Goal: Task Accomplishment & Management: Complete application form

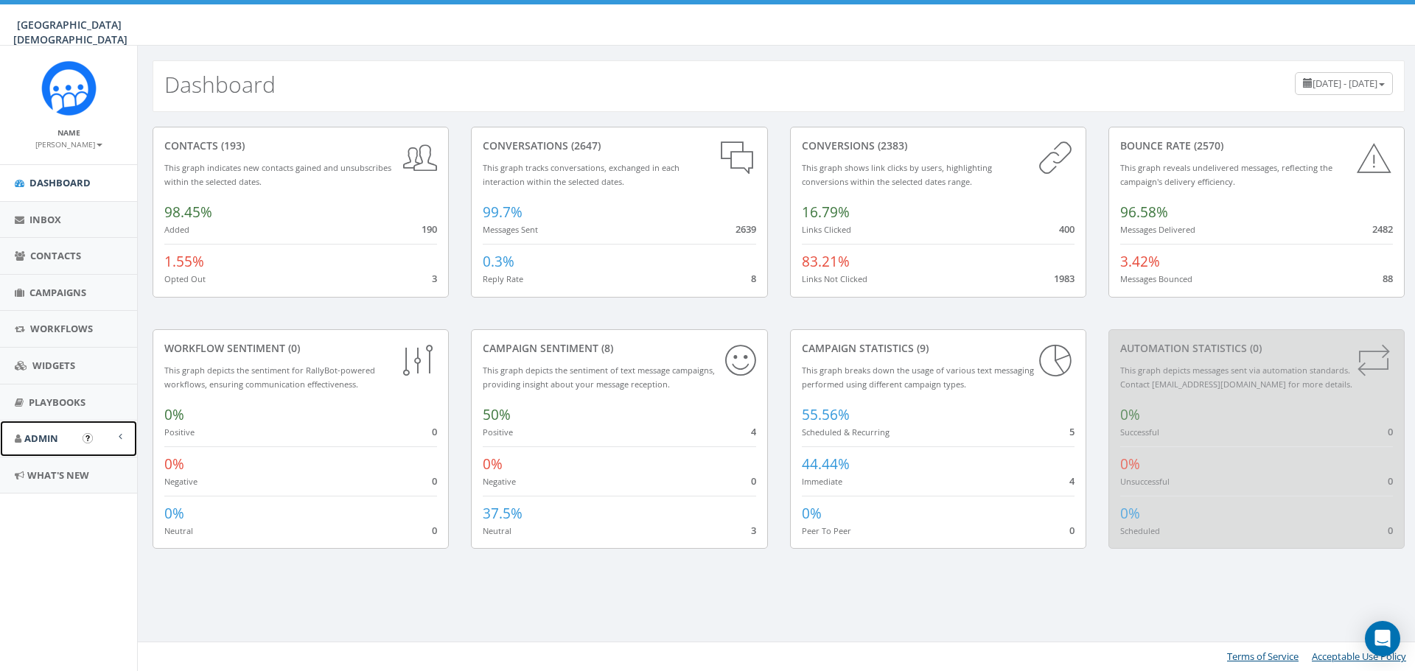
click at [81, 437] on link "Admin" at bounding box center [68, 439] width 137 height 36
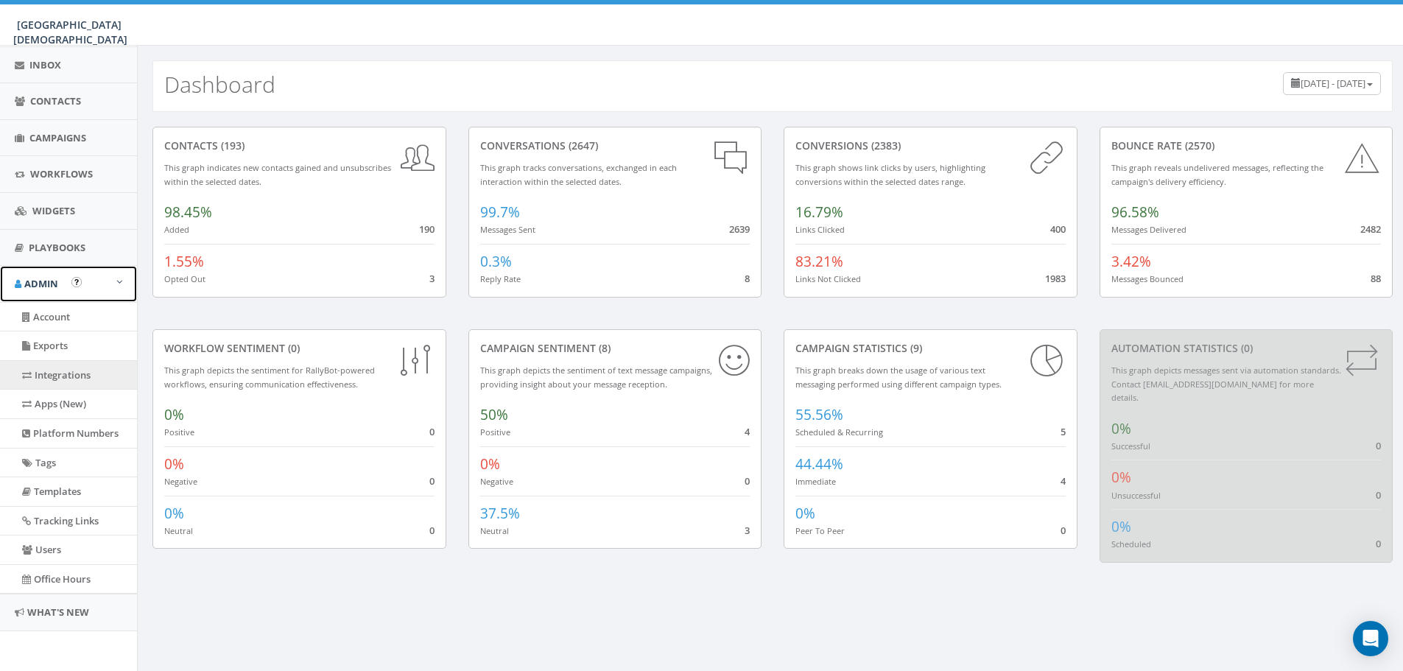
scroll to position [156, 0]
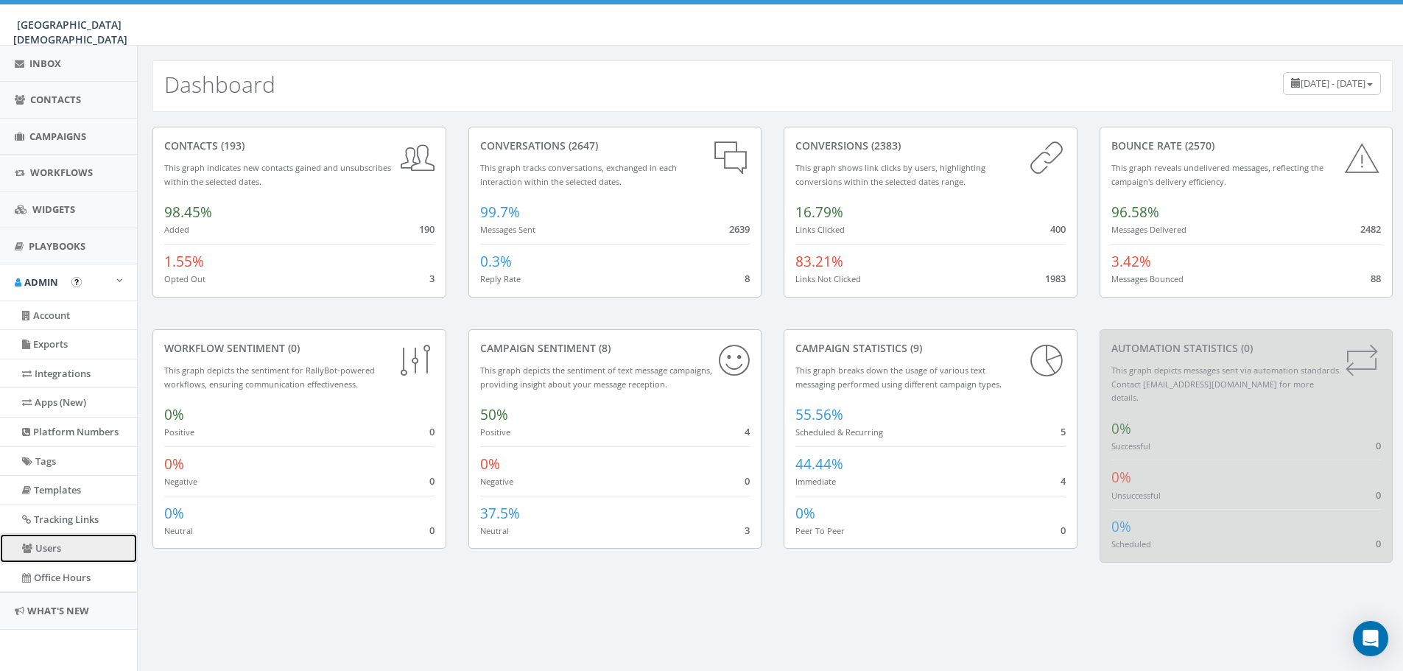
click at [52, 550] on link "Users" at bounding box center [68, 548] width 137 height 29
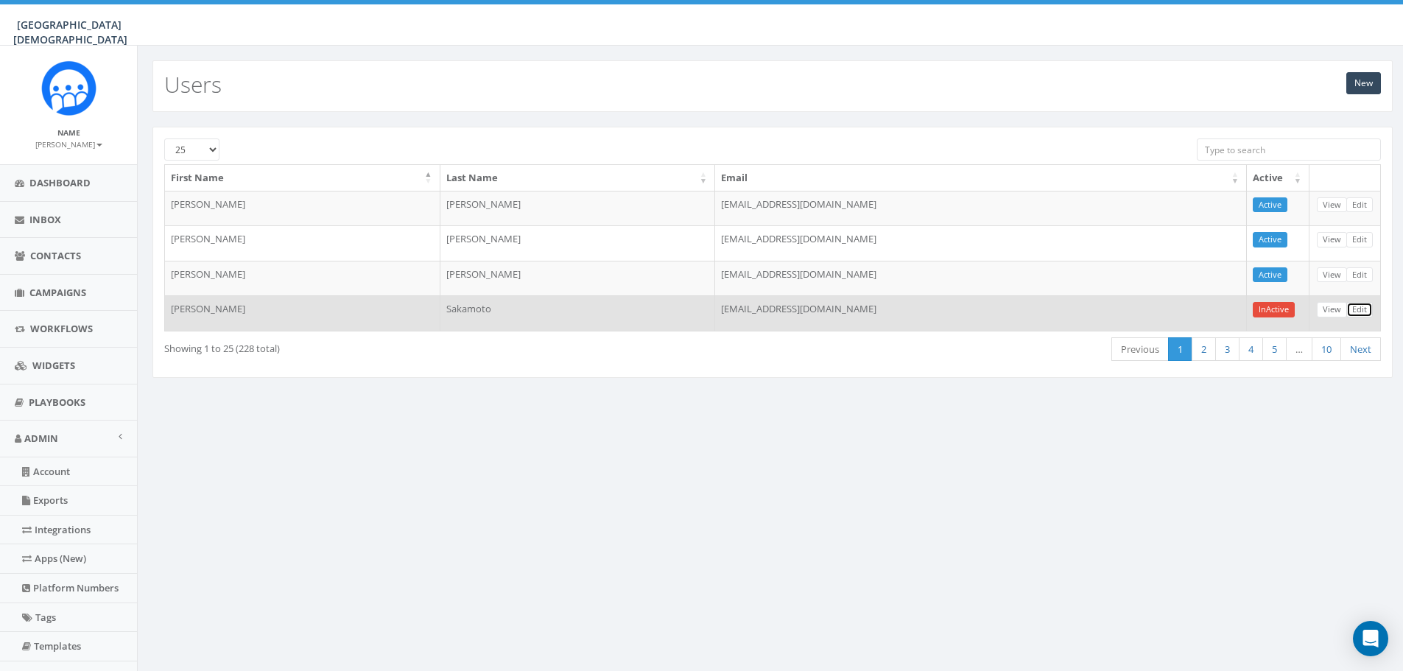
click at [1362, 313] on link "Edit" at bounding box center [1360, 309] width 27 height 15
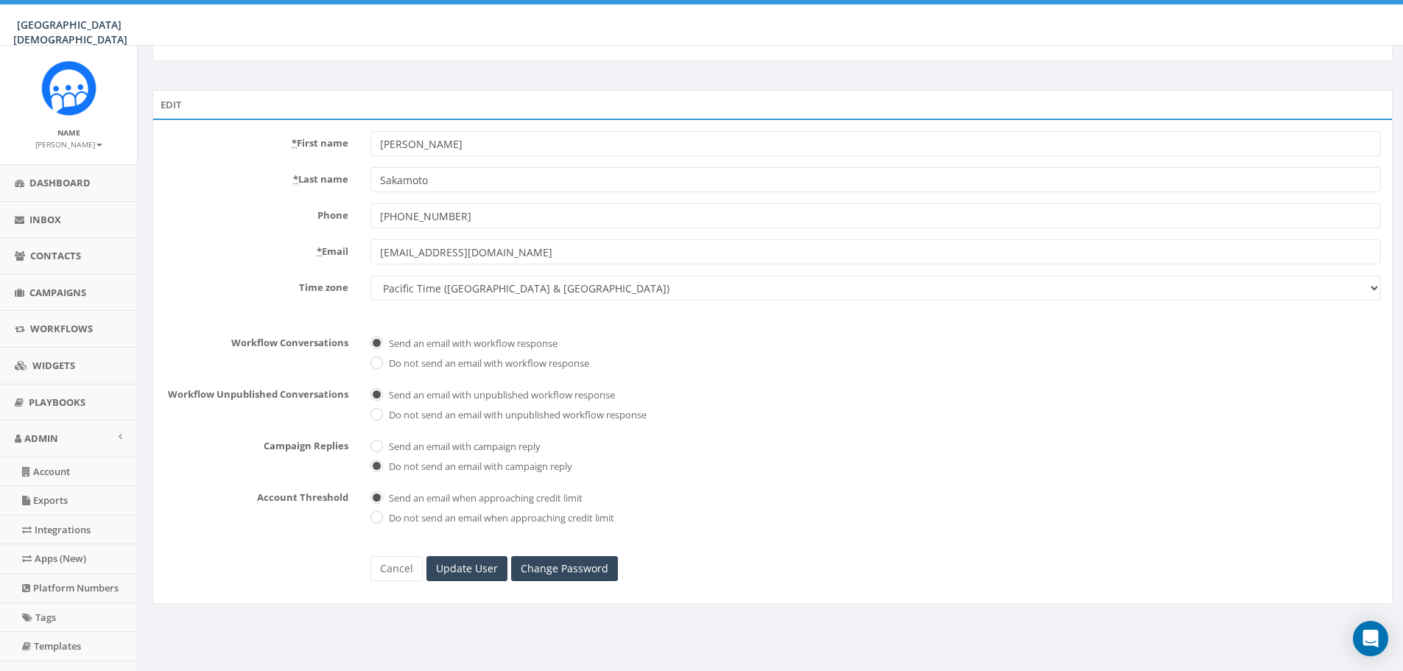
scroll to position [156, 0]
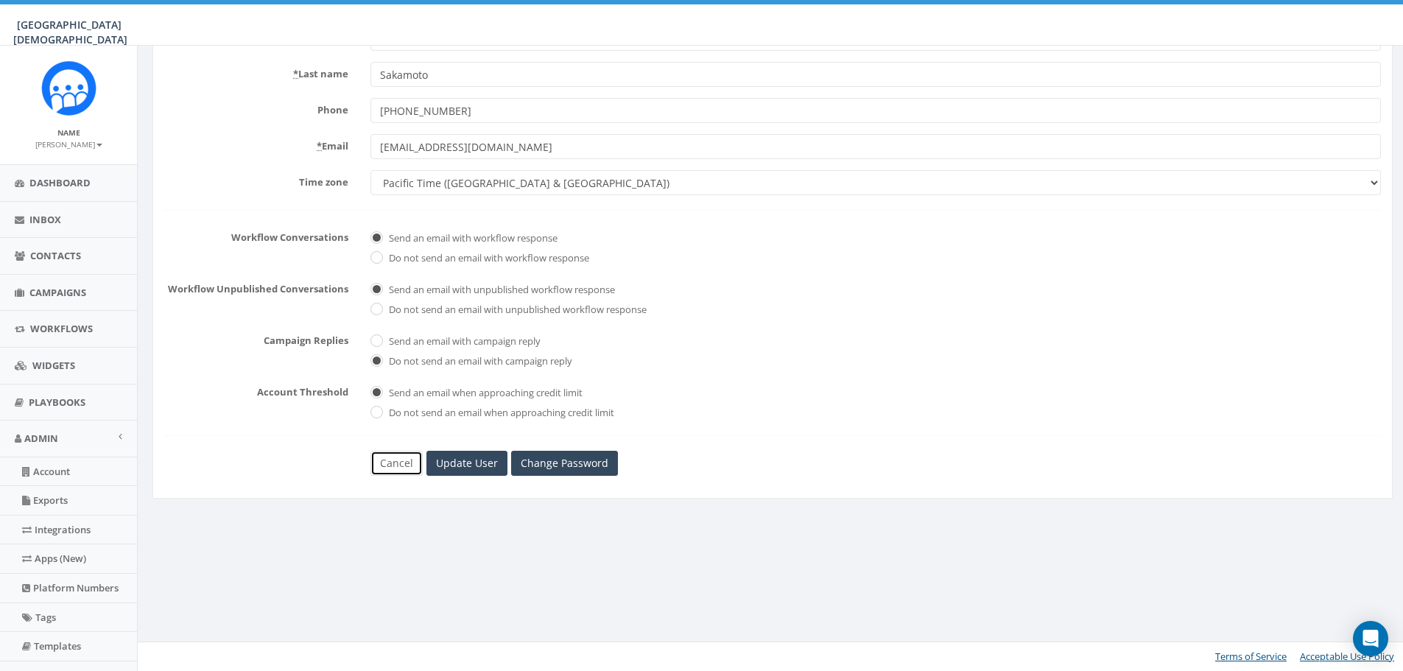
click at [409, 467] on link "Cancel" at bounding box center [397, 463] width 52 height 25
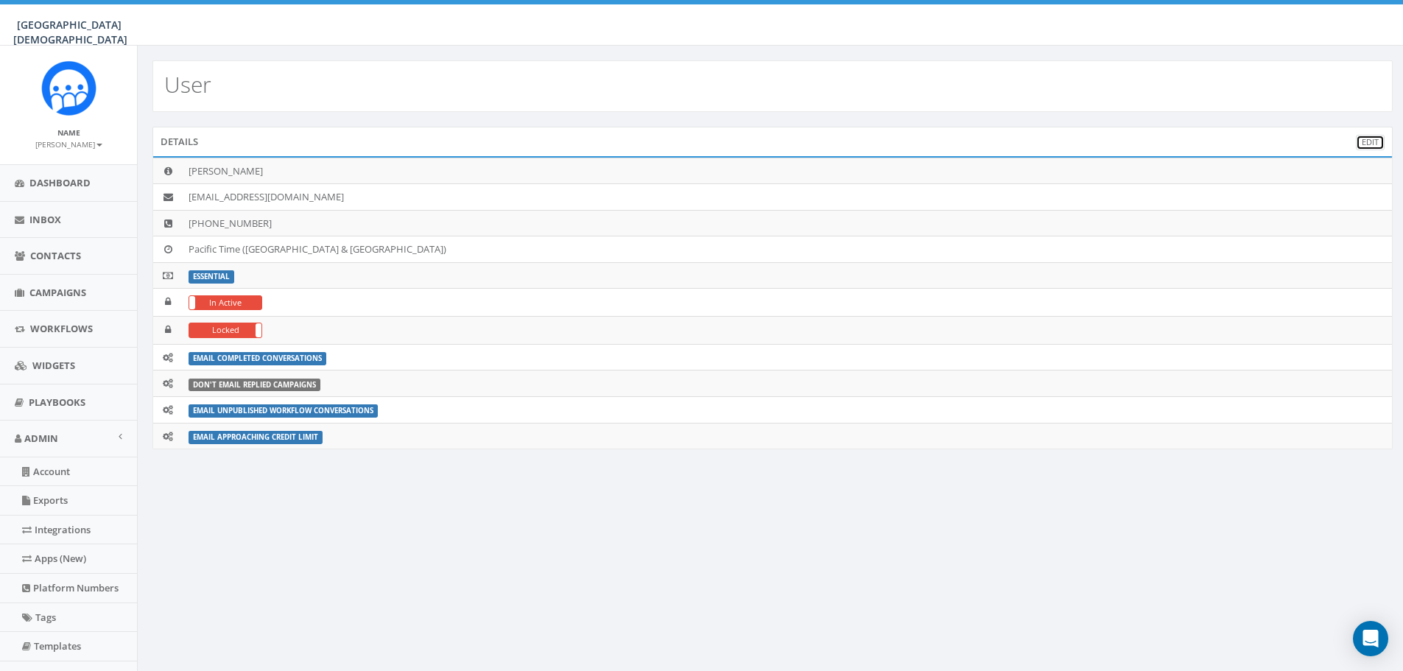
click at [1383, 149] on link "Edit" at bounding box center [1370, 142] width 29 height 15
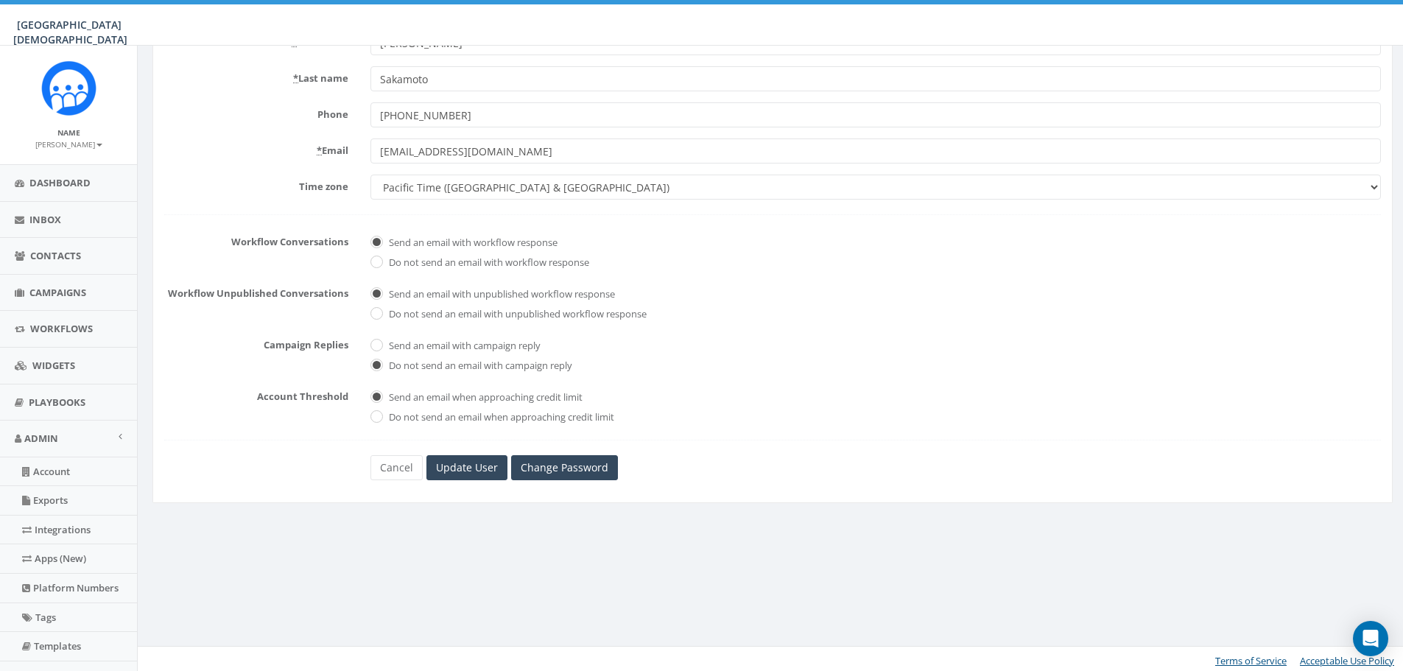
scroll to position [156, 0]
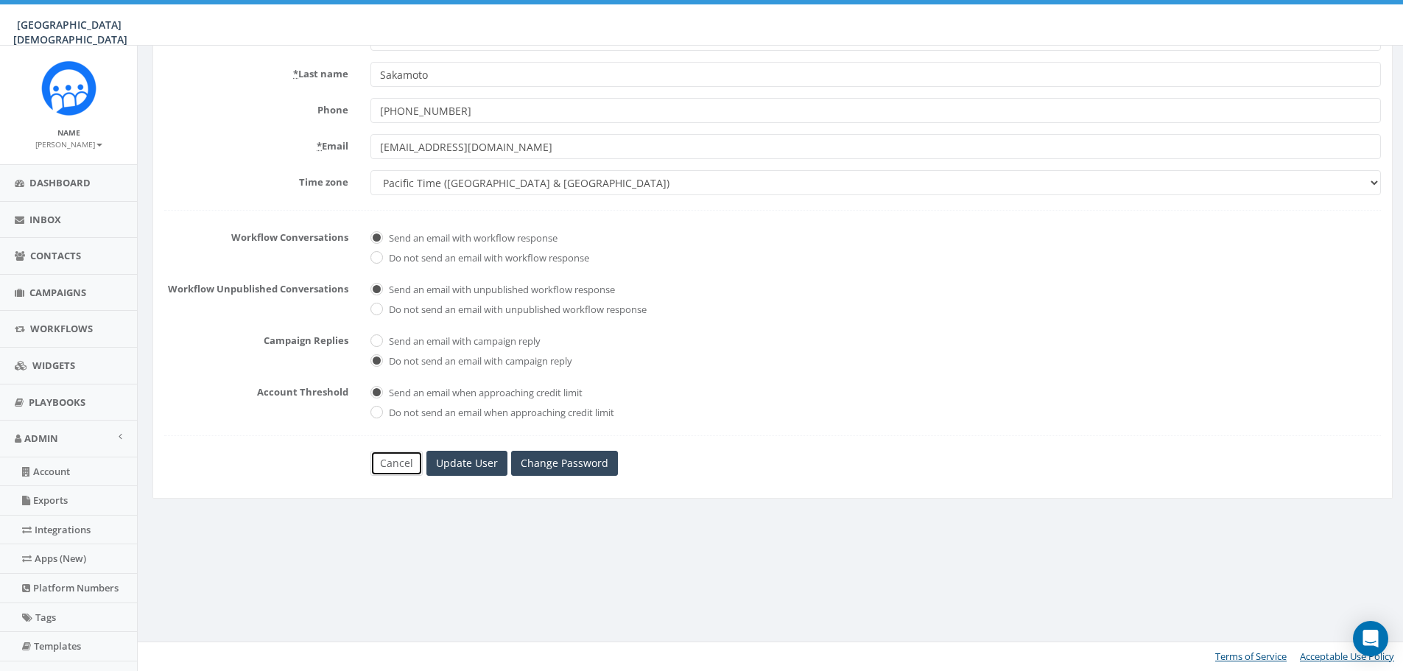
click at [390, 469] on link "Cancel" at bounding box center [397, 463] width 52 height 25
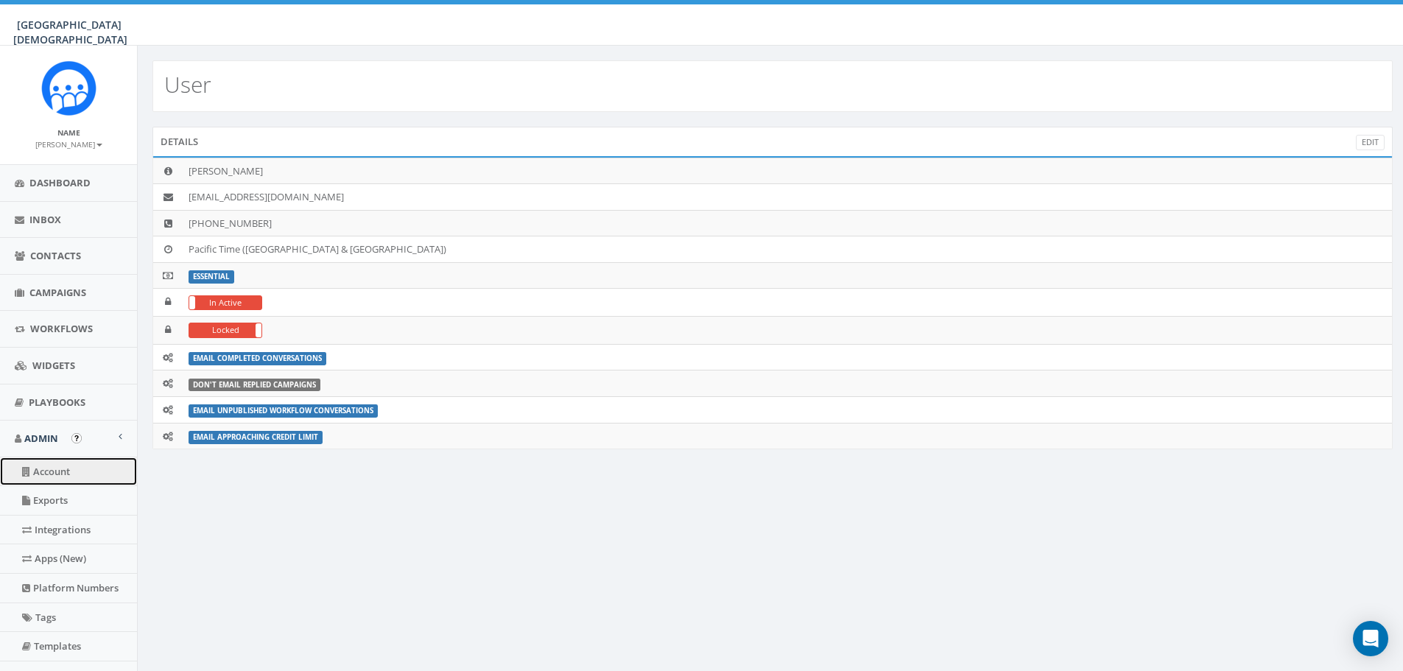
click at [50, 480] on link "Account" at bounding box center [68, 472] width 137 height 29
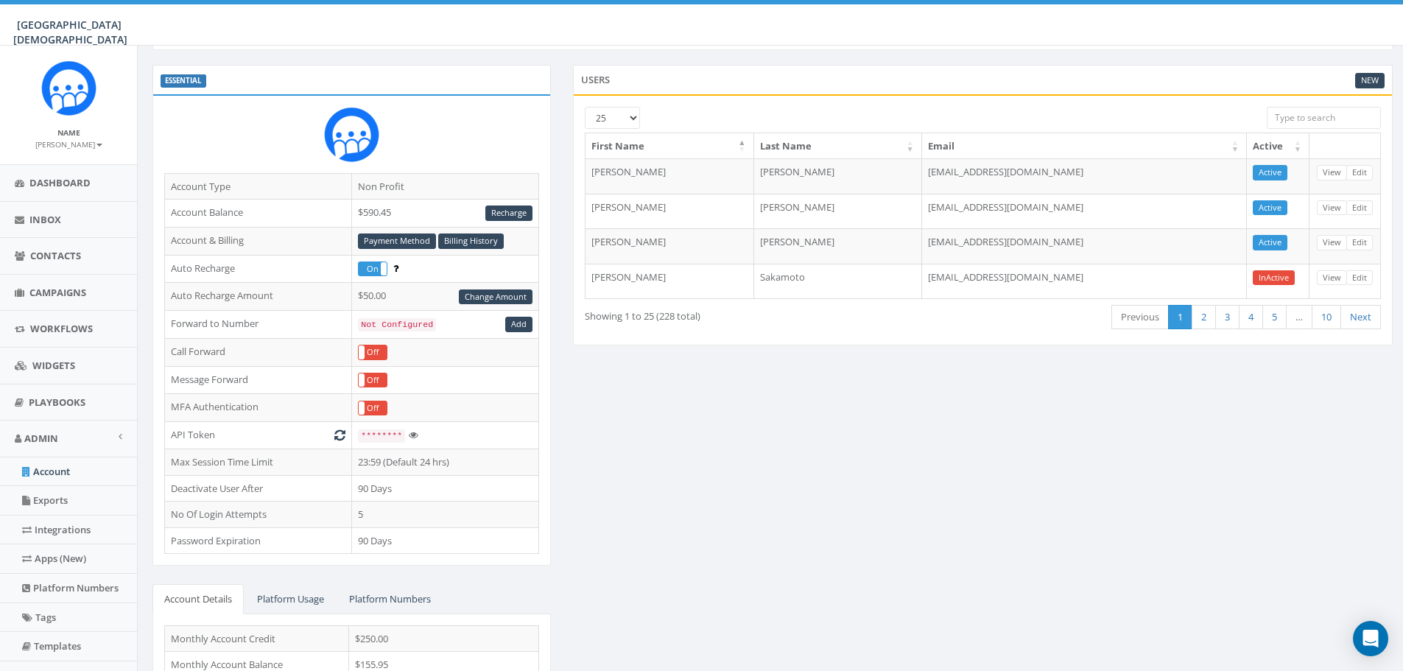
scroll to position [192, 0]
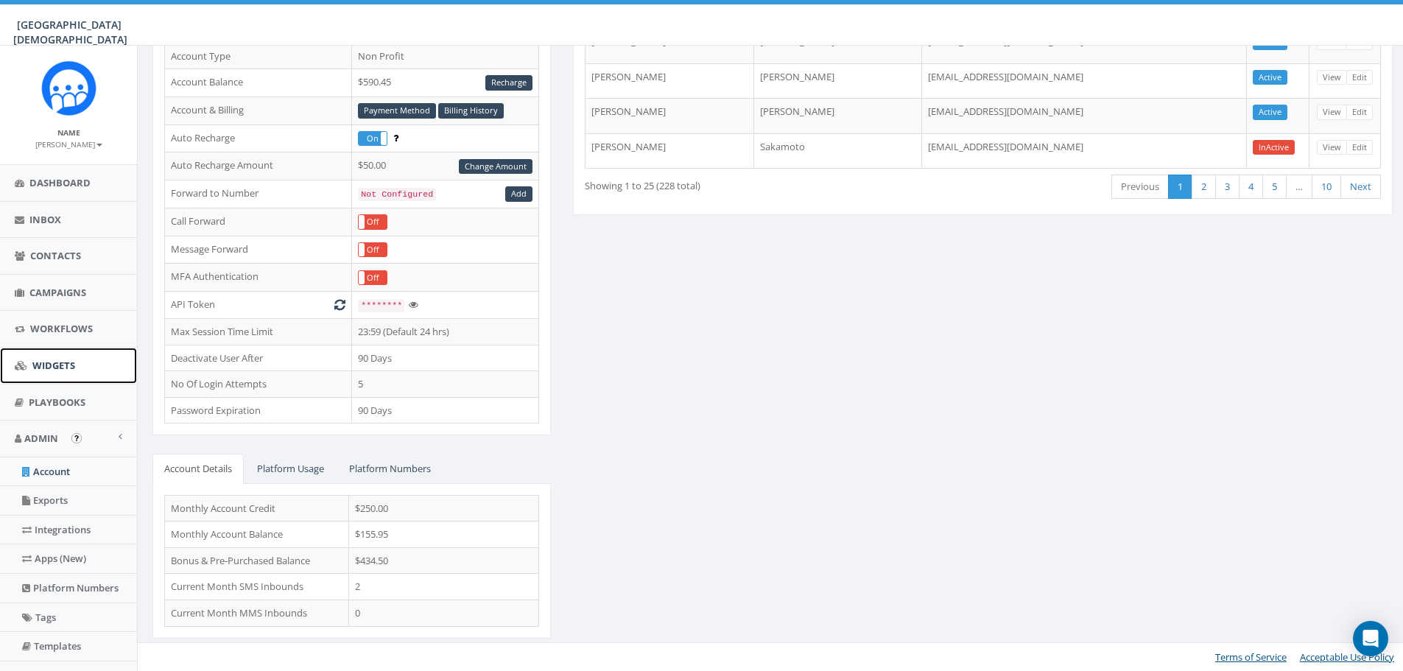
click at [32, 368] on span "Widgets" at bounding box center [53, 365] width 43 height 13
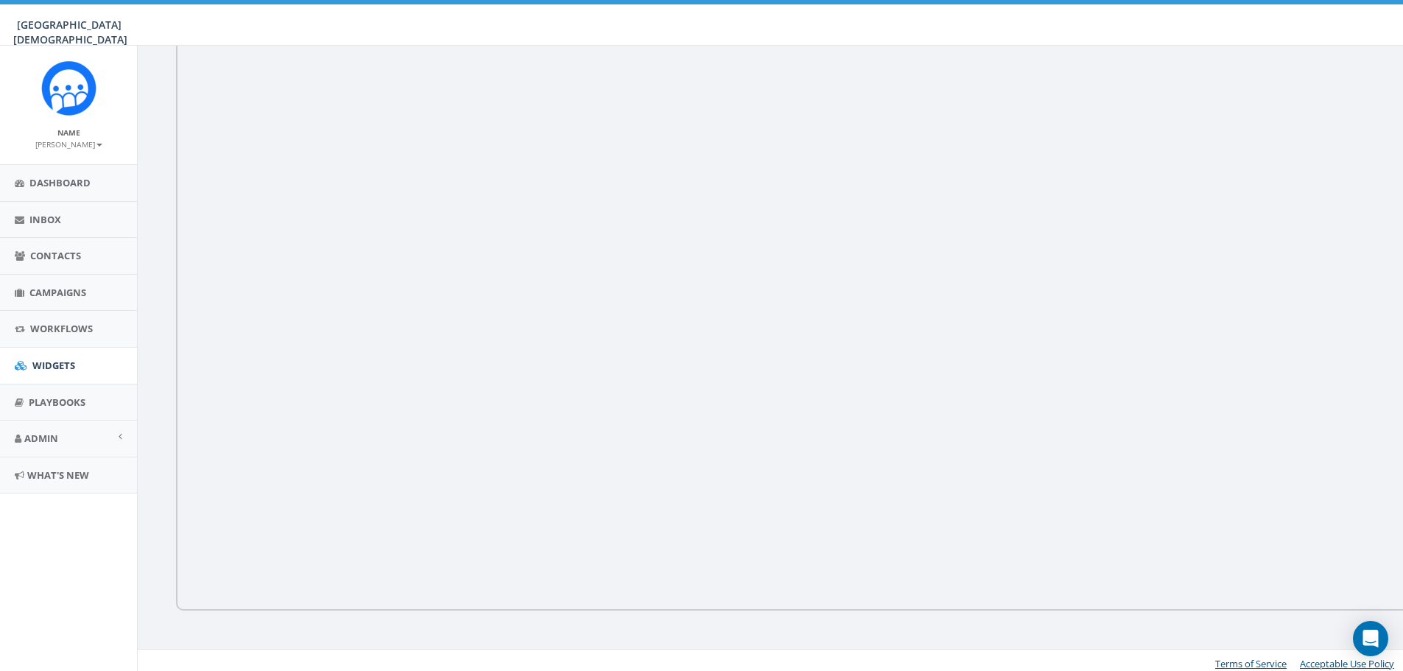
scroll to position [203, 0]
click at [32, 340] on link "Workflows" at bounding box center [68, 329] width 137 height 36
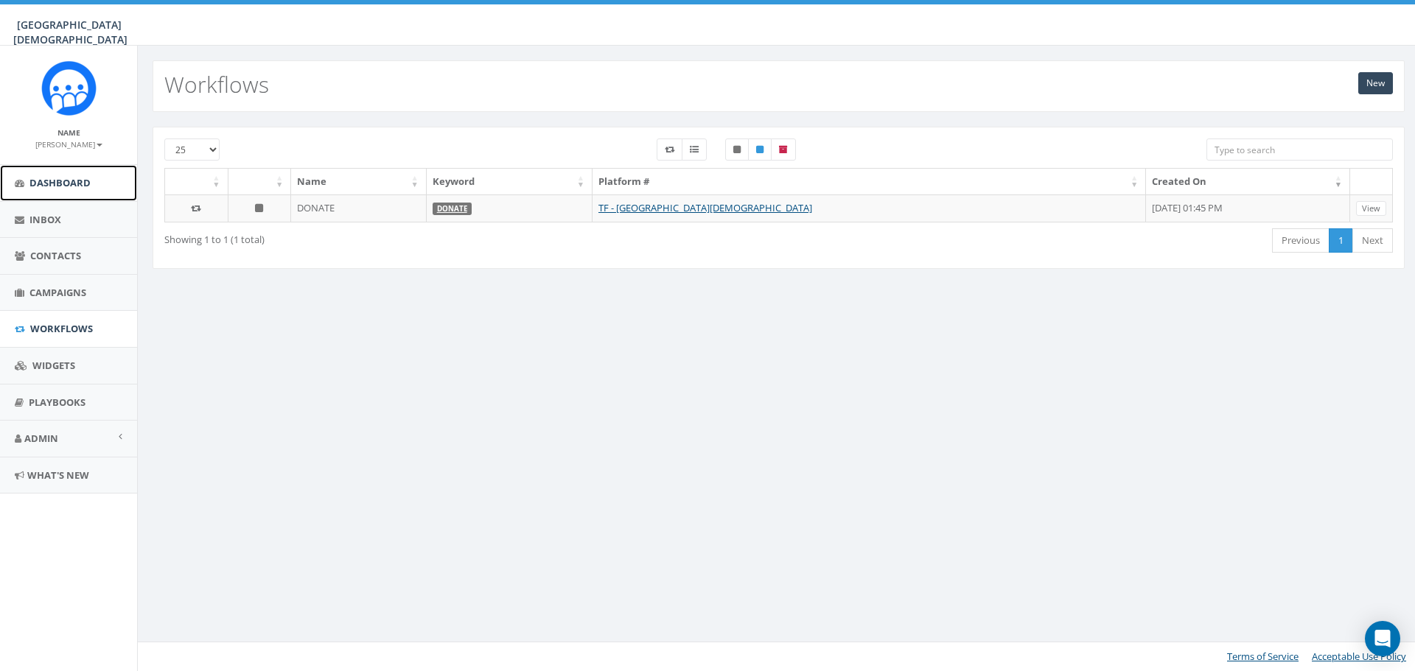
click at [60, 170] on link "Dashboard" at bounding box center [68, 183] width 137 height 36
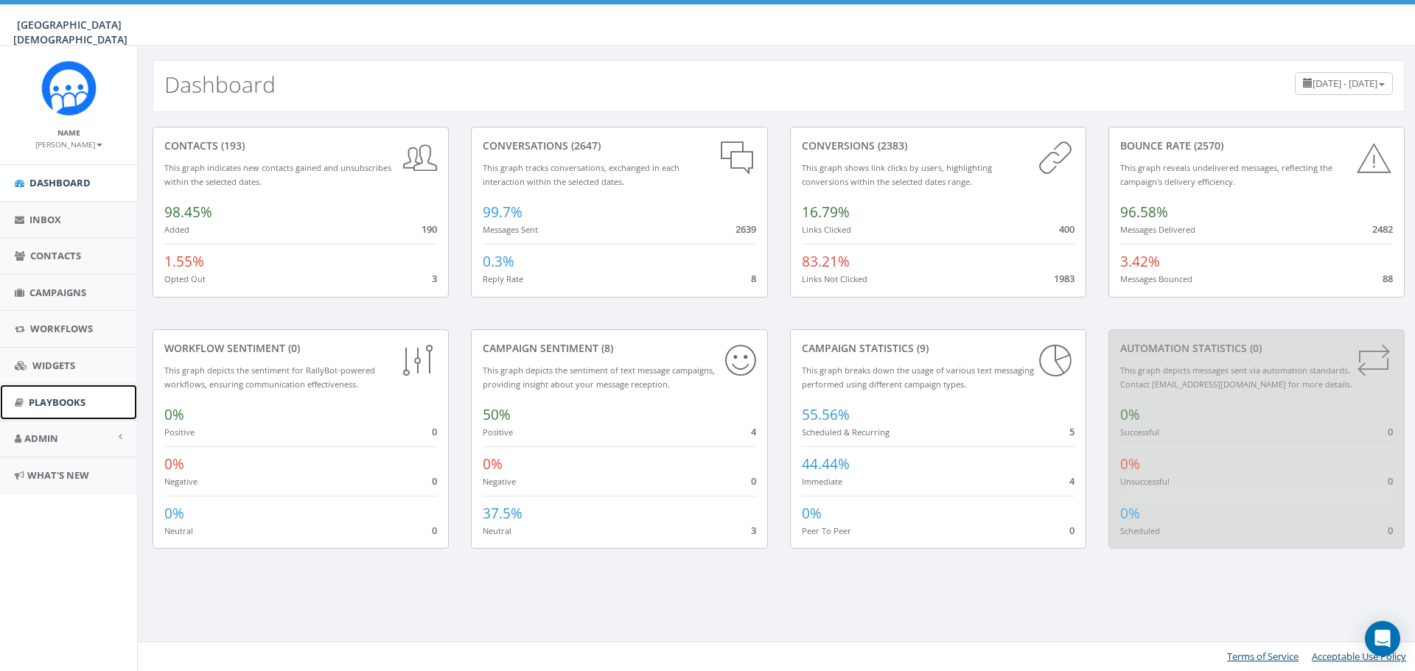
click at [38, 406] on span "Playbooks" at bounding box center [57, 402] width 57 height 13
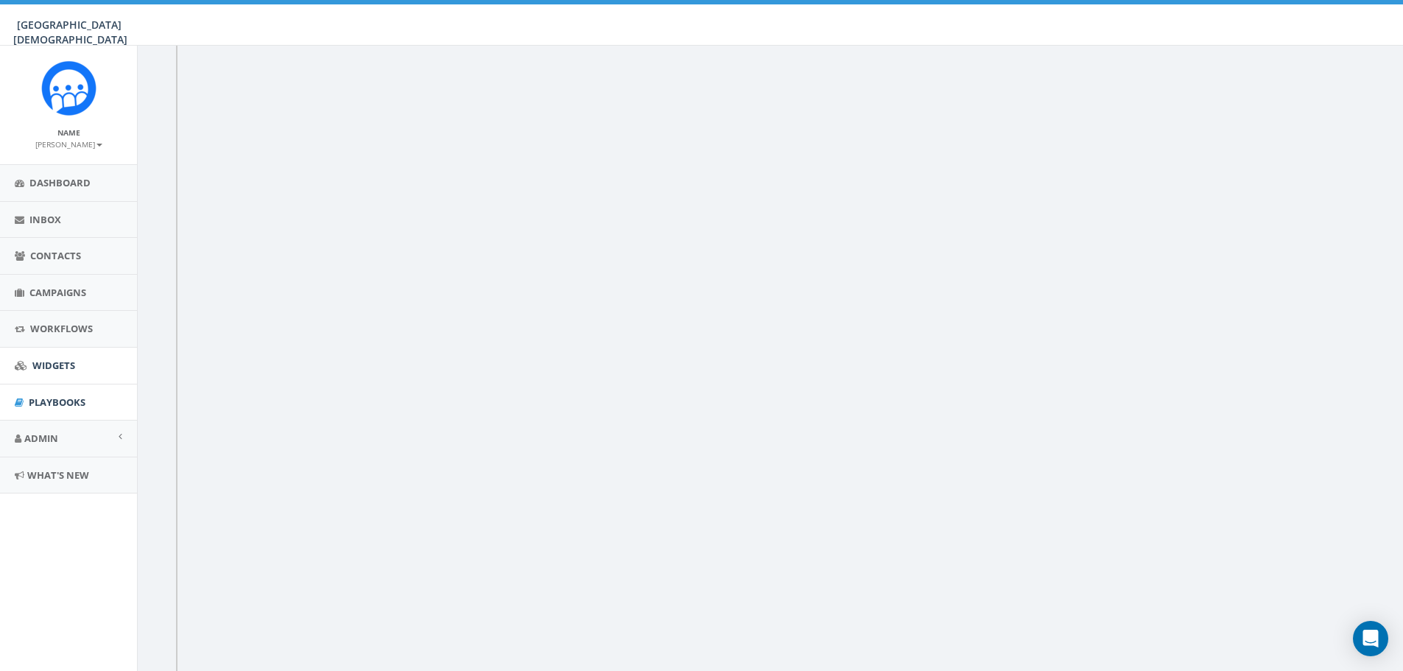
scroll to position [74, 0]
click at [31, 435] on span "Admin" at bounding box center [41, 438] width 34 height 13
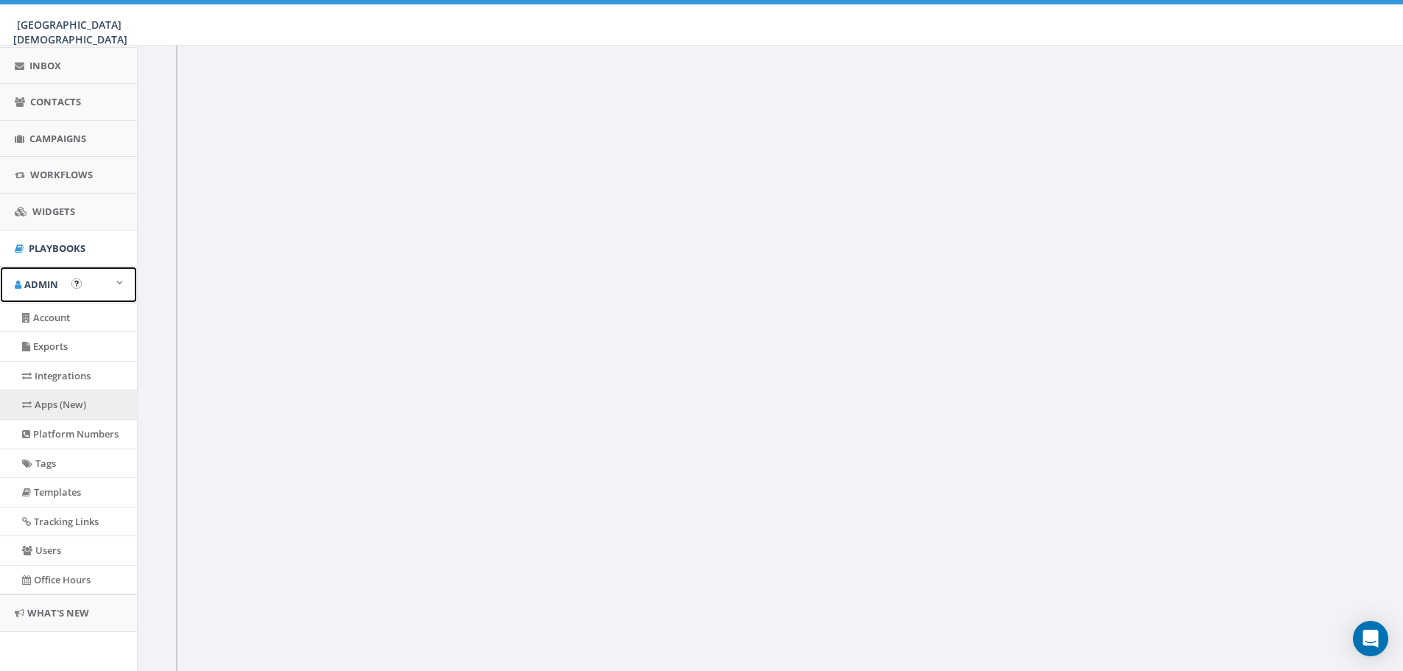
scroll to position [156, 0]
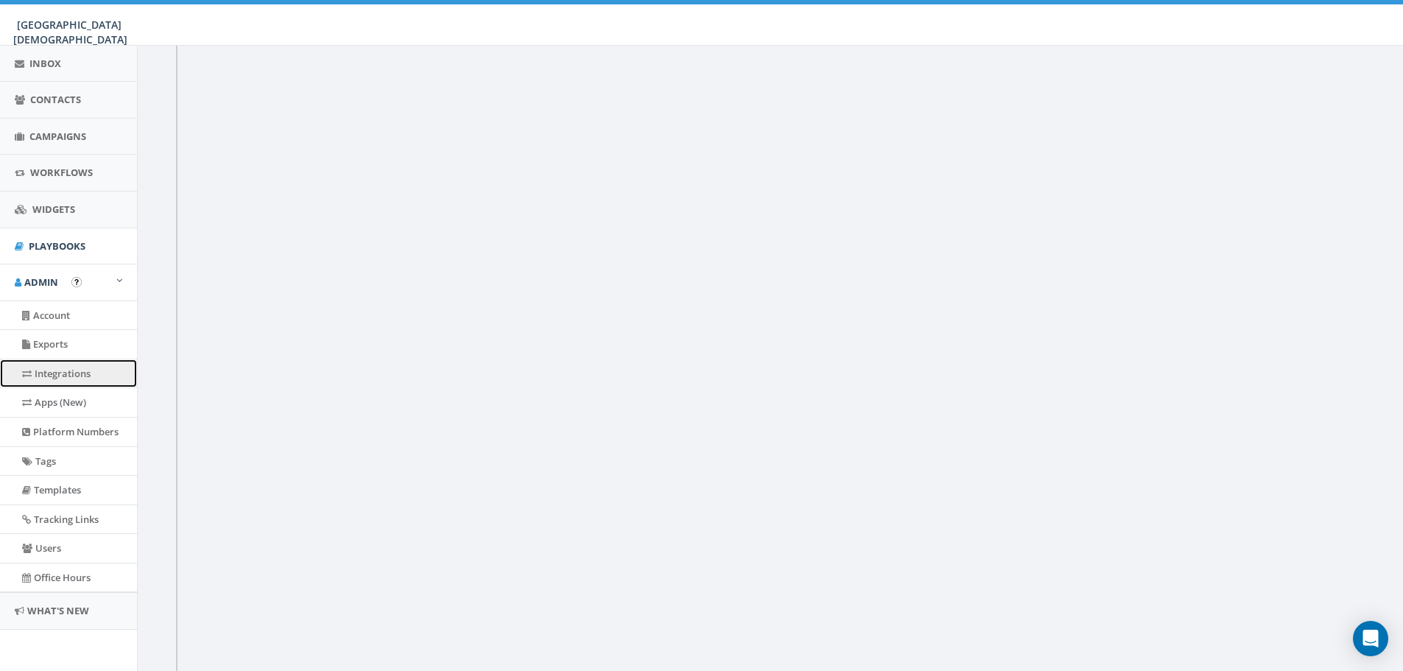
click at [52, 376] on link "Integrations" at bounding box center [68, 374] width 137 height 29
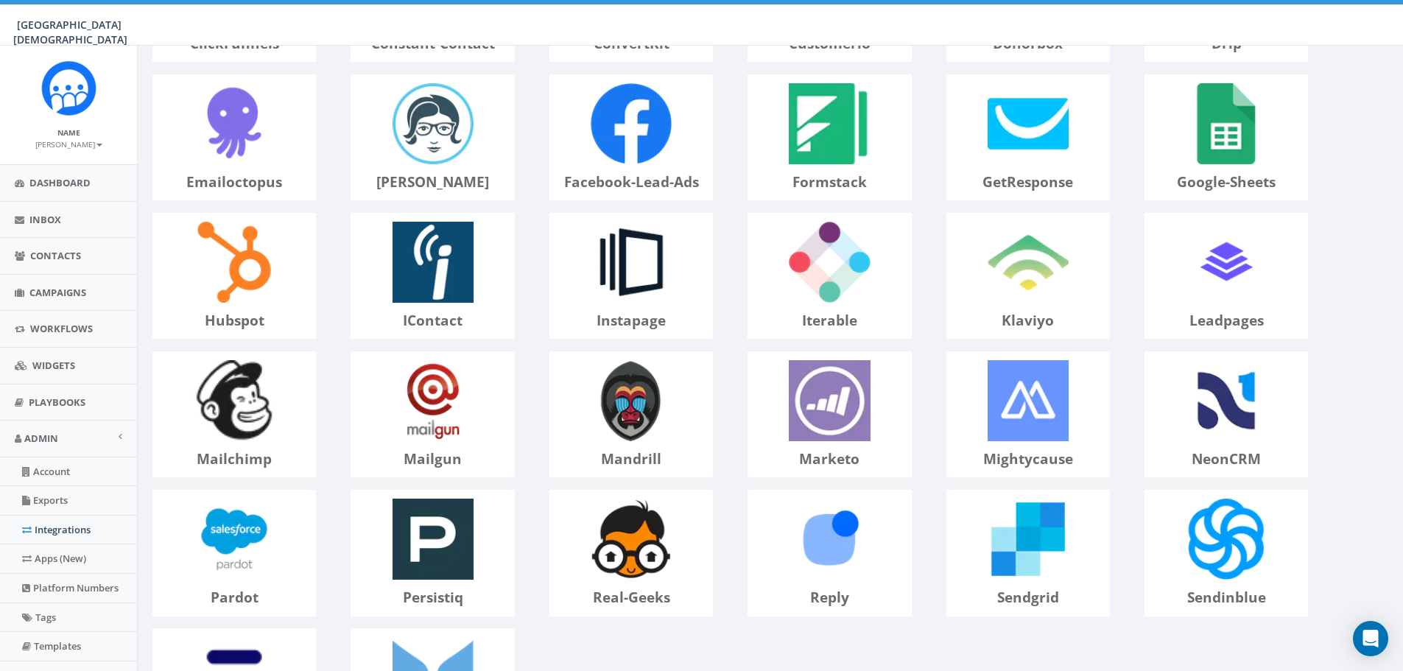
scroll to position [210, 0]
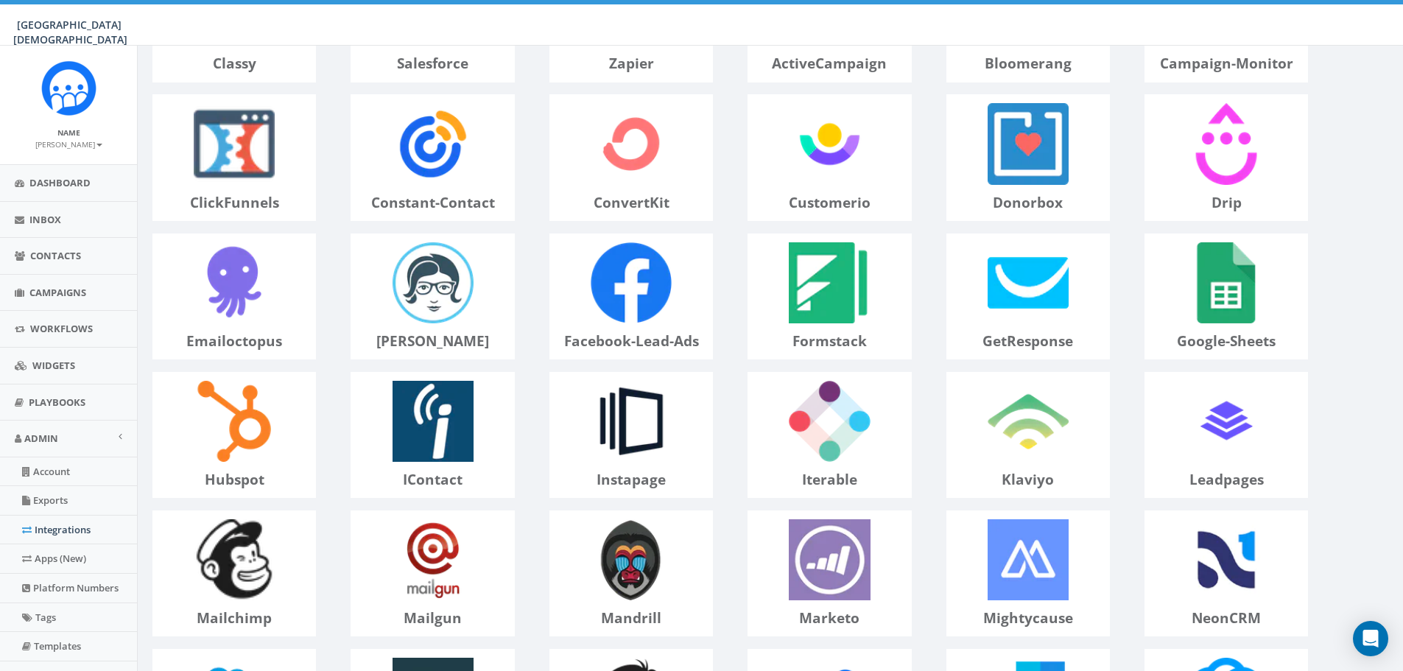
click at [1231, 334] on p "google-sheets" at bounding box center [1227, 342] width 162 height 20
click at [1219, 298] on img at bounding box center [1226, 282] width 97 height 97
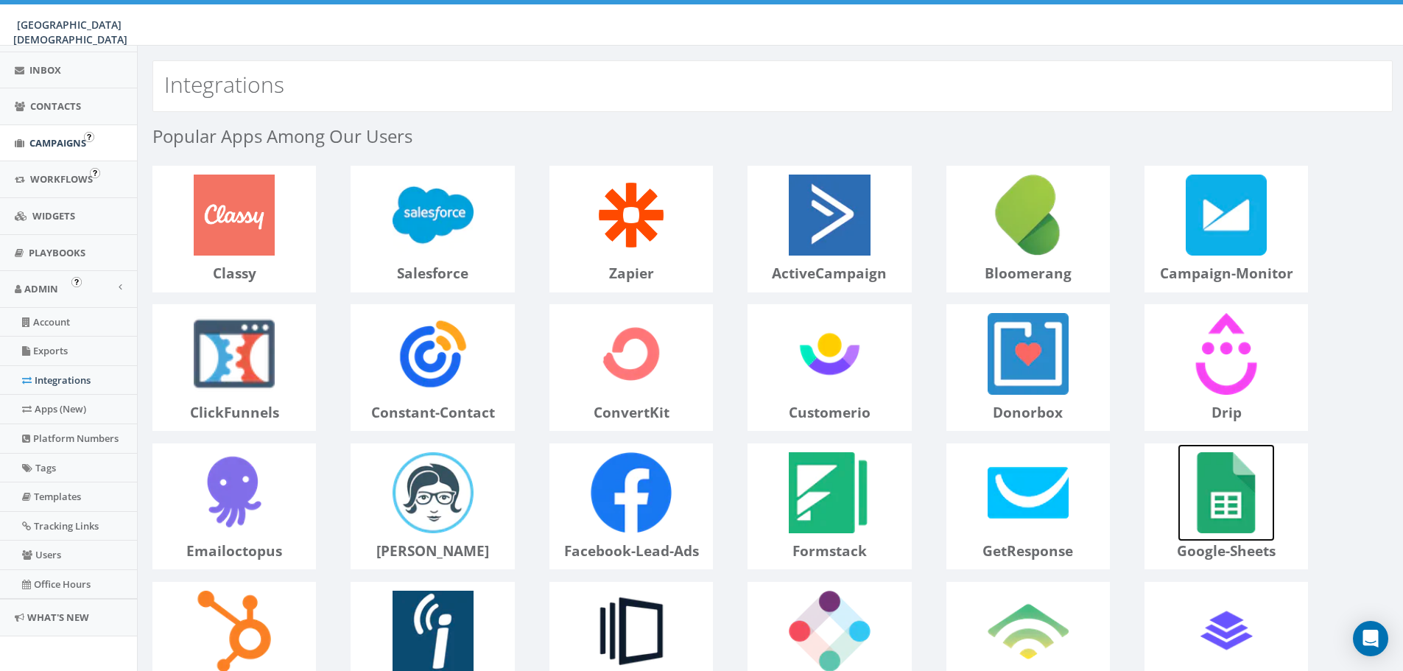
scroll to position [156, 0]
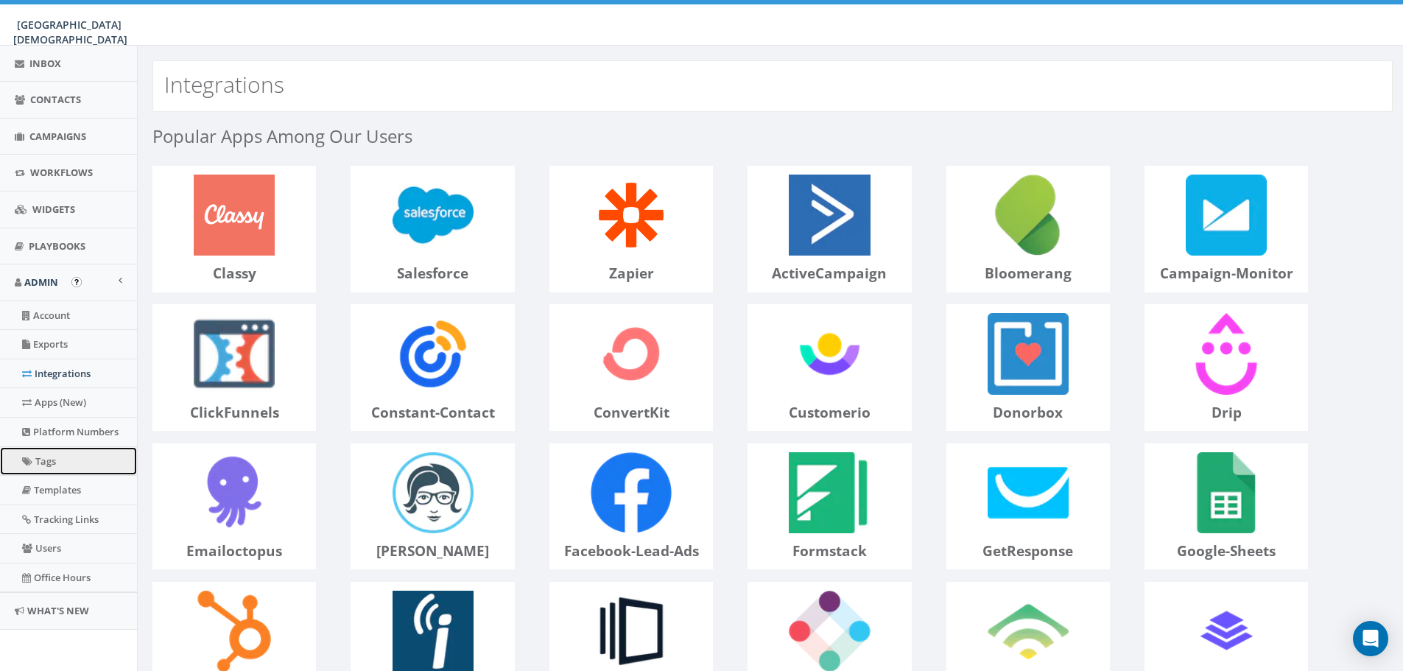
click at [71, 460] on link "Tags" at bounding box center [68, 461] width 137 height 29
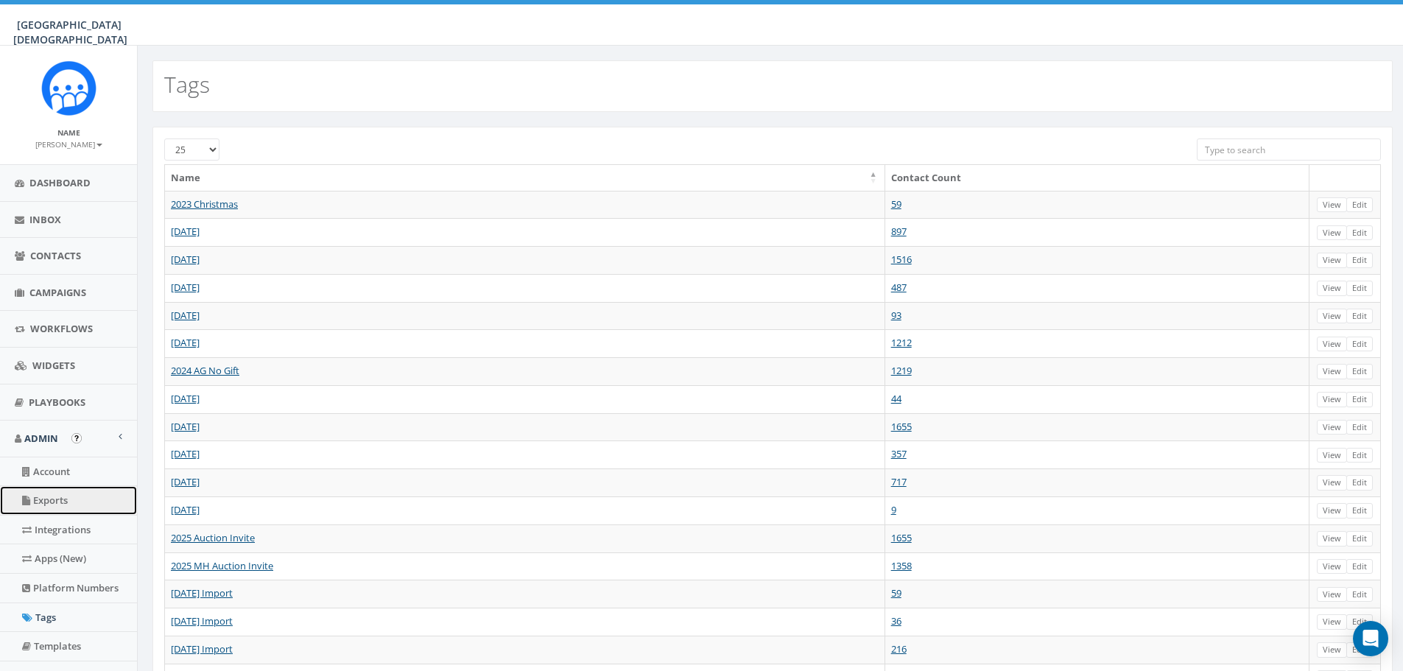
click at [64, 506] on link "Exports" at bounding box center [68, 500] width 137 height 29
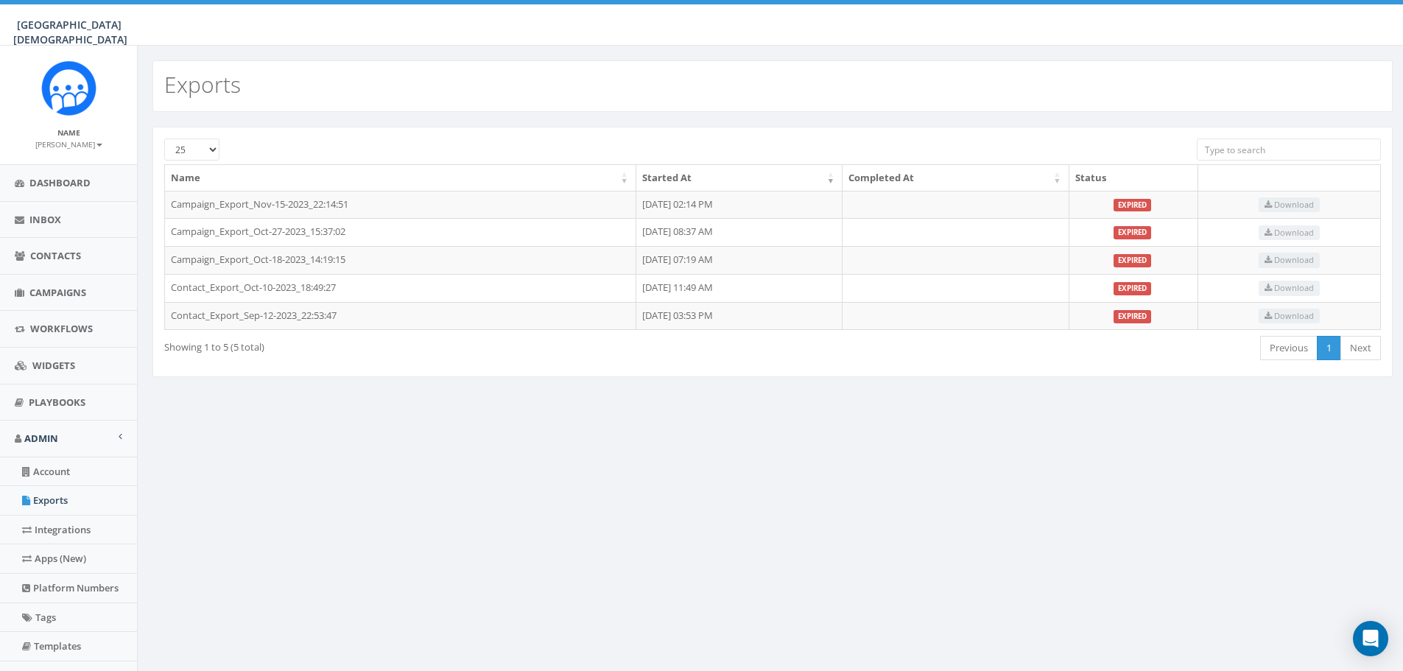
scroll to position [156, 0]
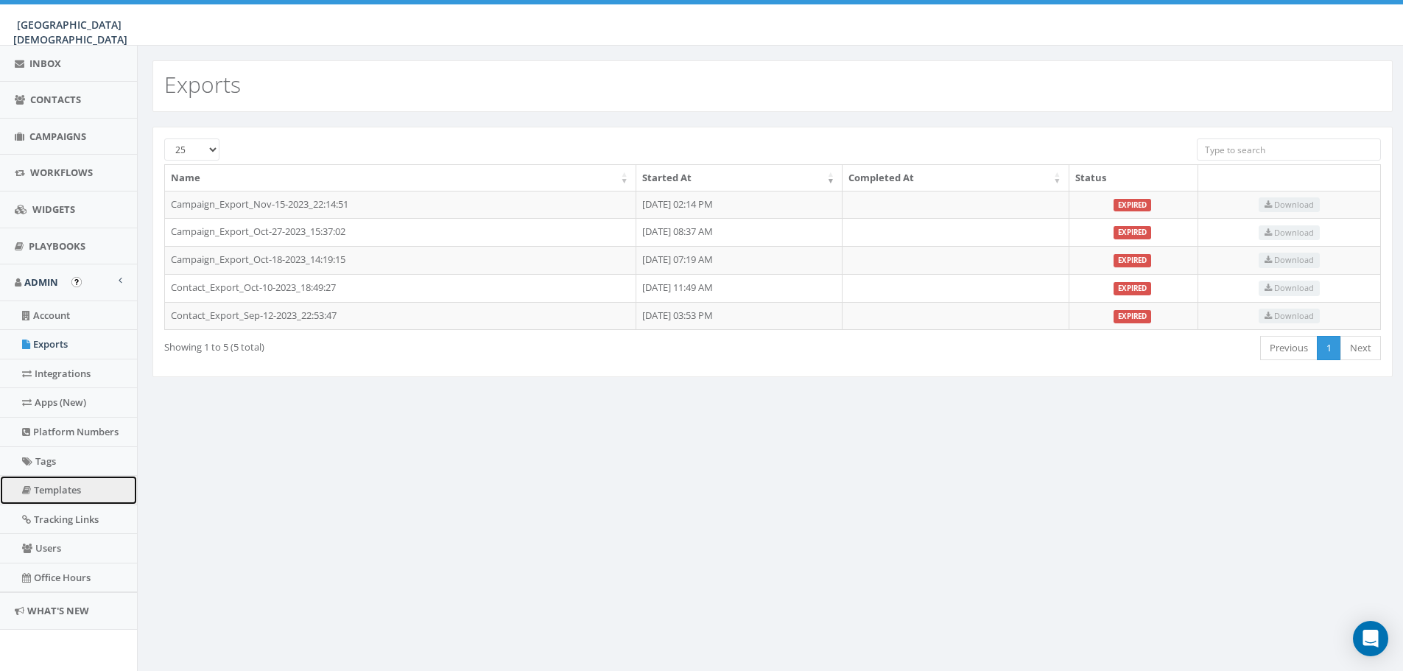
click at [67, 493] on link "Templates" at bounding box center [68, 490] width 137 height 29
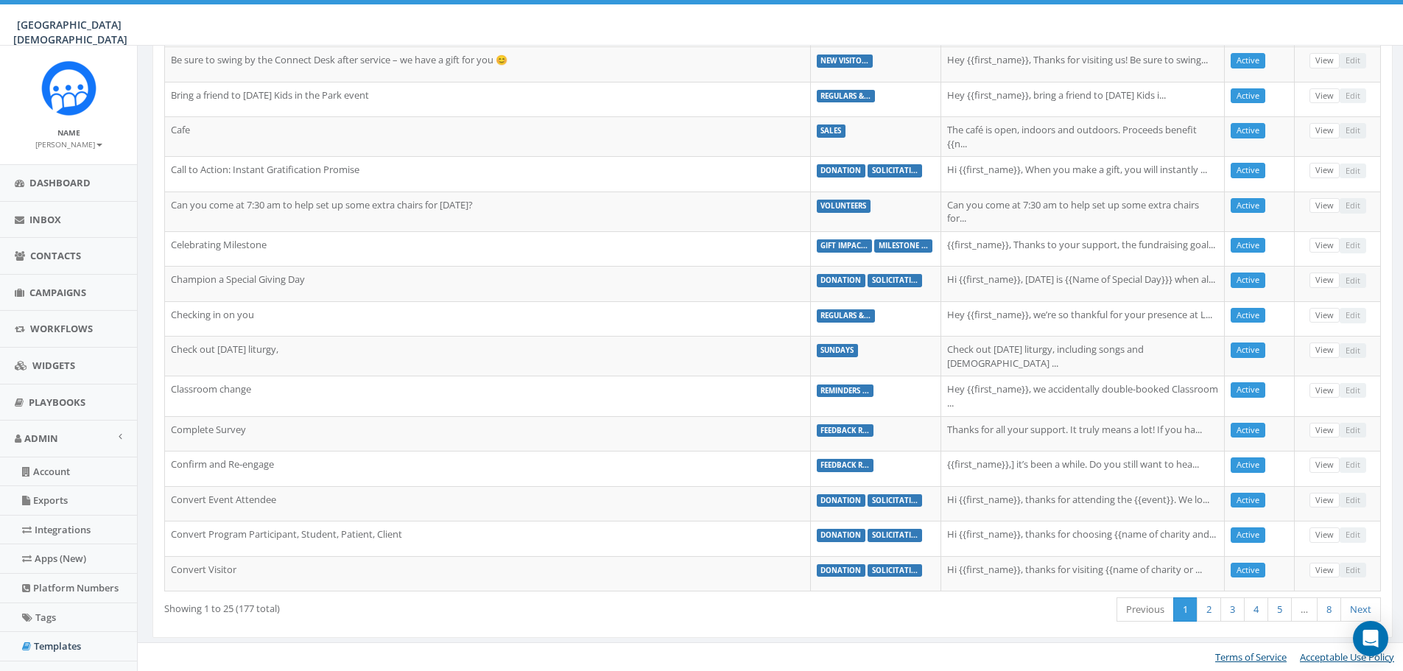
click at [79, 144] on small "[PERSON_NAME]" at bounding box center [68, 144] width 67 height 10
click at [50, 166] on link "Profile" at bounding box center [73, 167] width 116 height 18
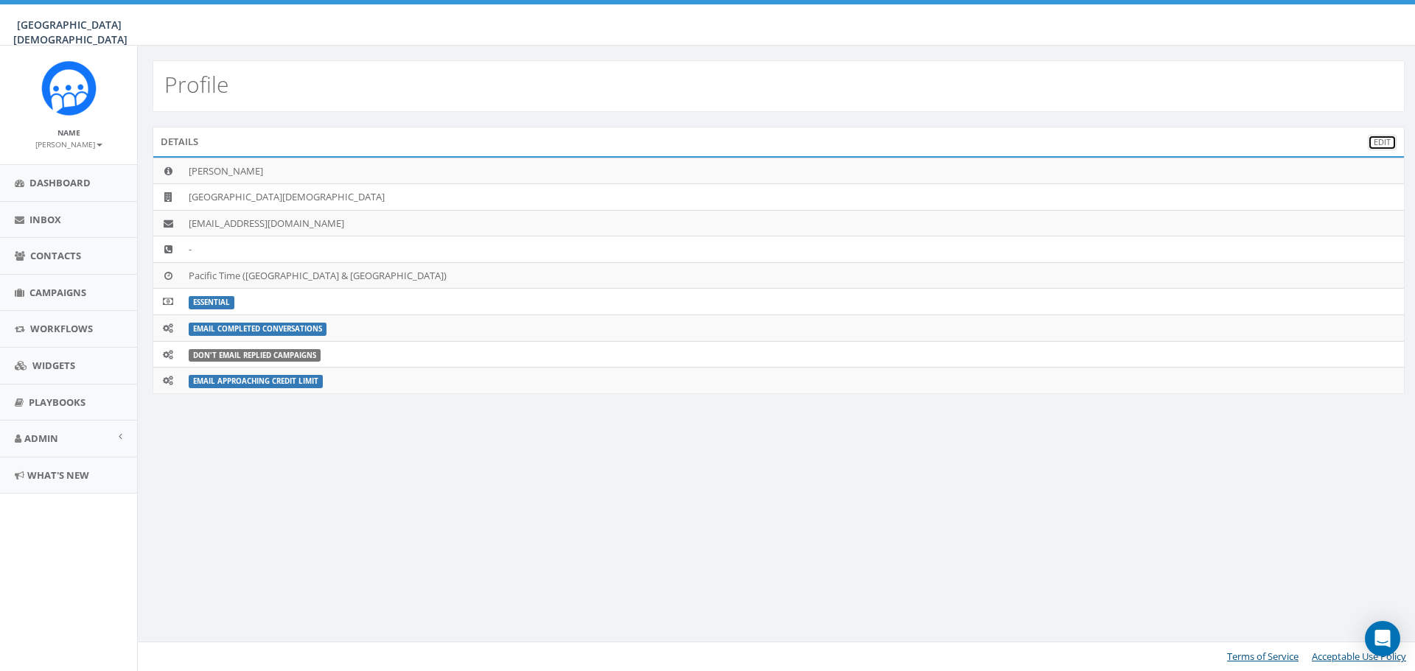
click at [1378, 142] on link "Edit" at bounding box center [1381, 142] width 29 height 15
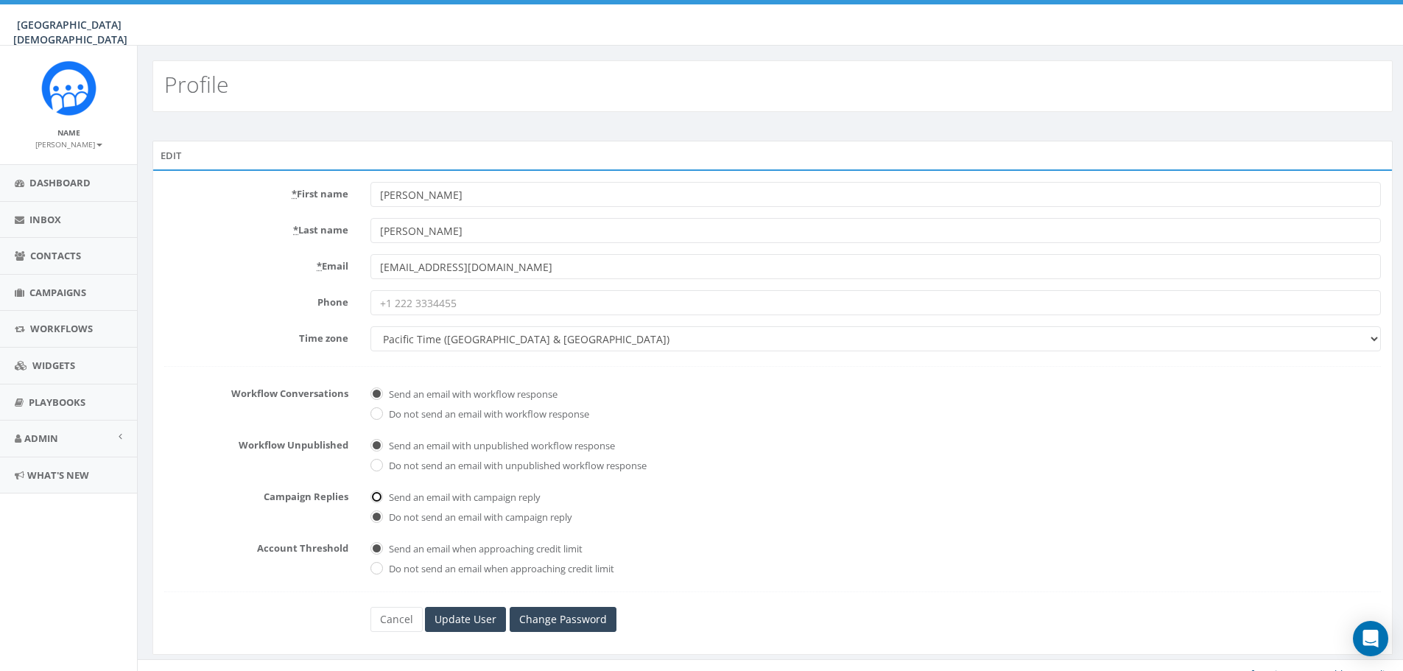
click at [376, 495] on input "Send an email with campaign reply" at bounding box center [376, 498] width 10 height 10
radio input "true"
drag, startPoint x: 483, startPoint y: 614, endPoint x: 489, endPoint y: 609, distance: 7.8
click at [483, 614] on input "Update User" at bounding box center [465, 619] width 81 height 25
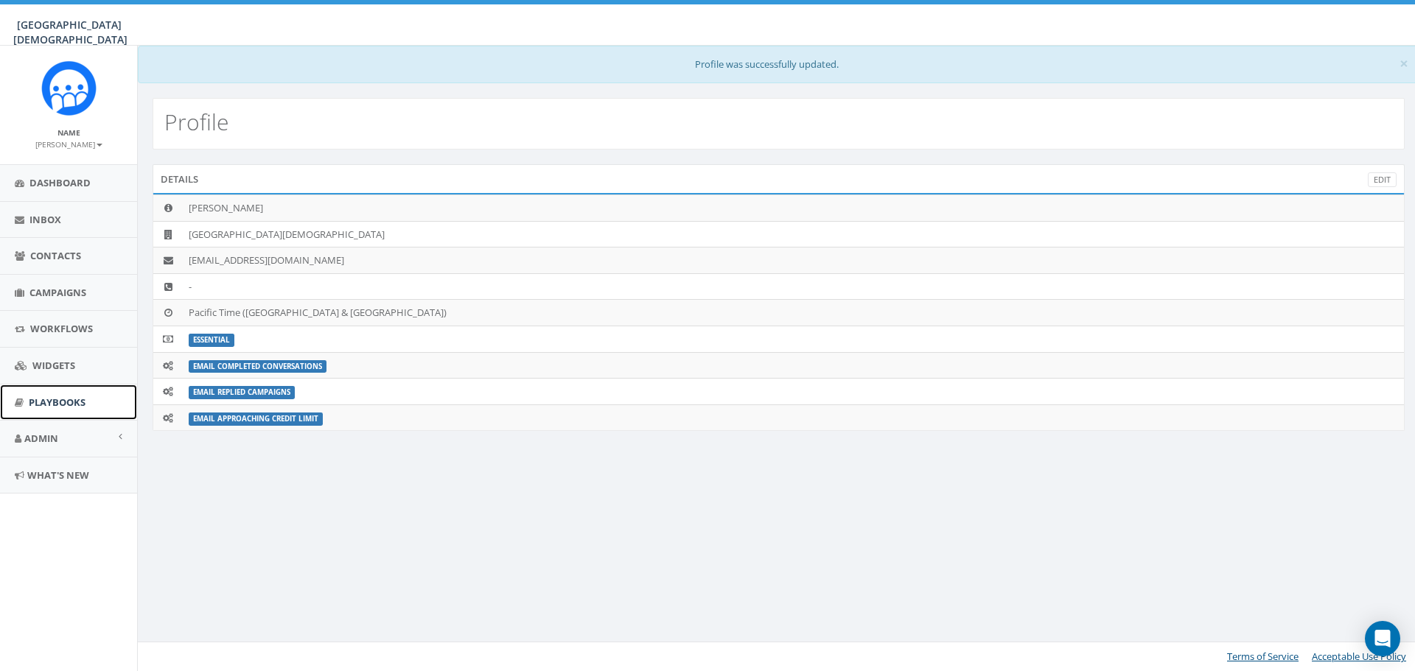
click at [57, 409] on link "Playbooks" at bounding box center [68, 403] width 137 height 36
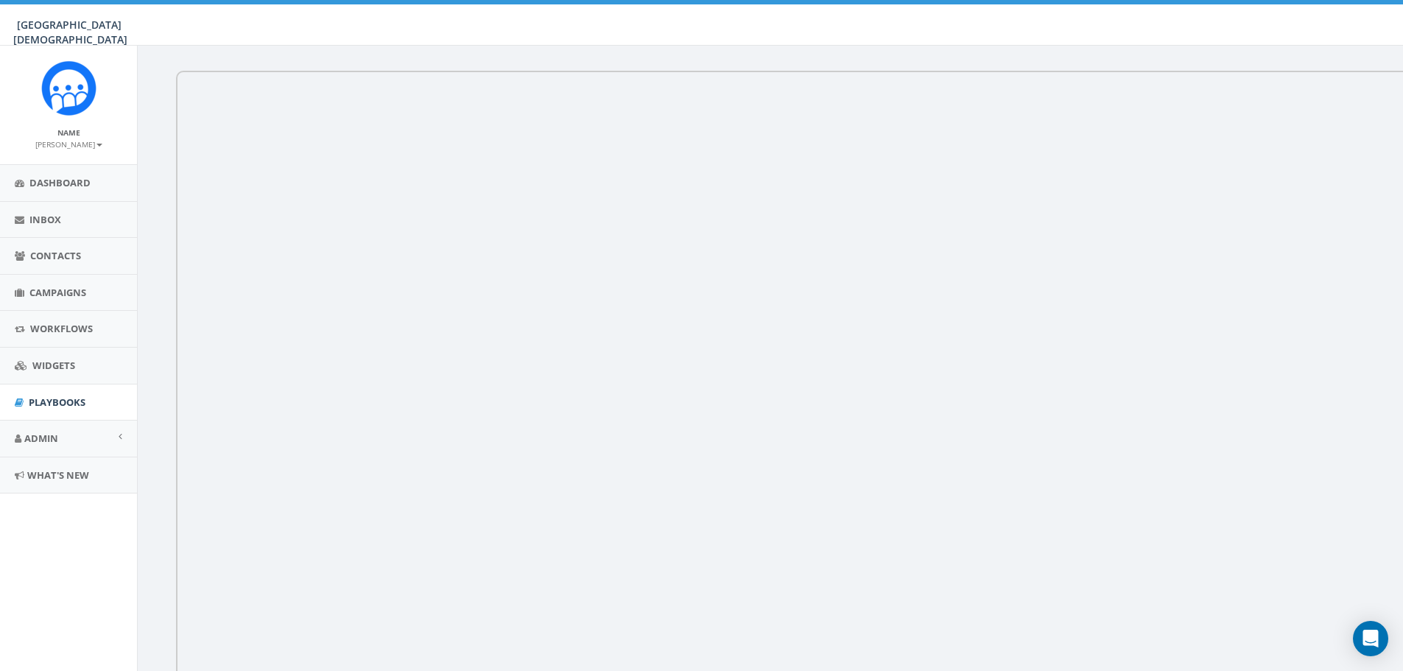
click at [60, 141] on small "[PERSON_NAME]" at bounding box center [68, 144] width 67 height 10
click at [41, 164] on link "Profile" at bounding box center [73, 167] width 116 height 18
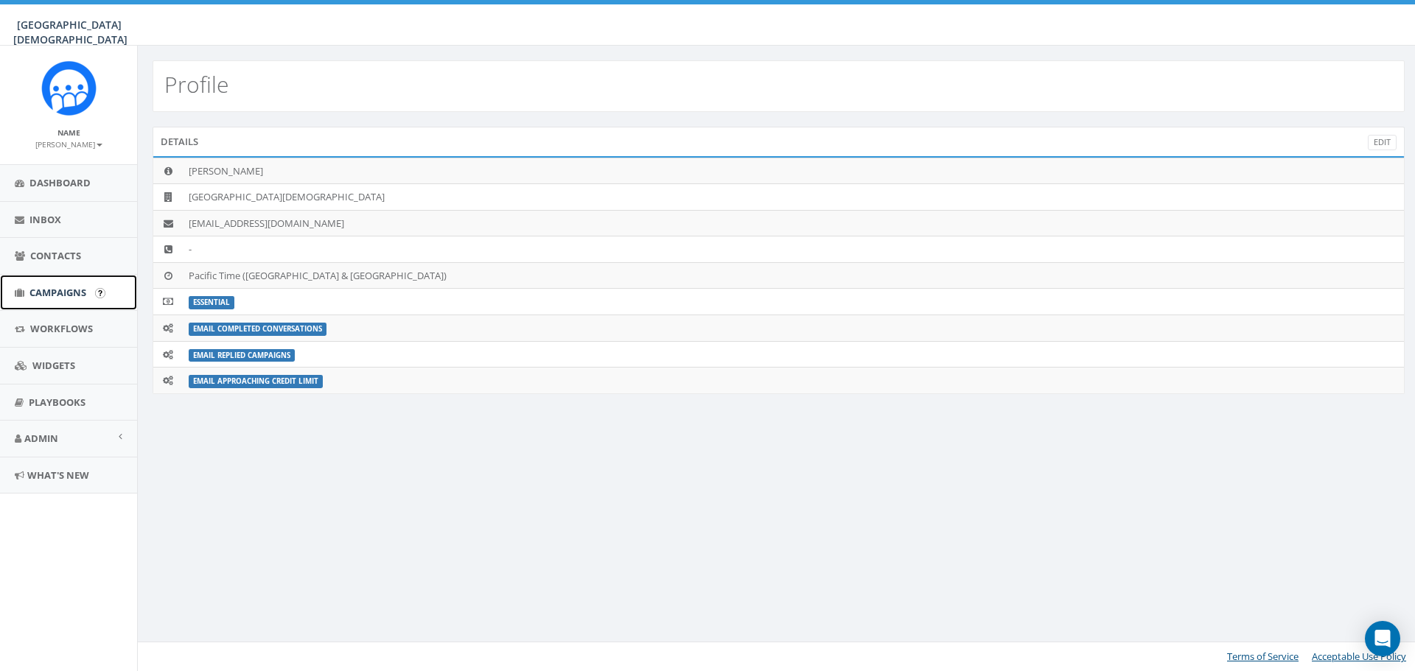
click at [53, 288] on span "Campaigns" at bounding box center [57, 292] width 57 height 13
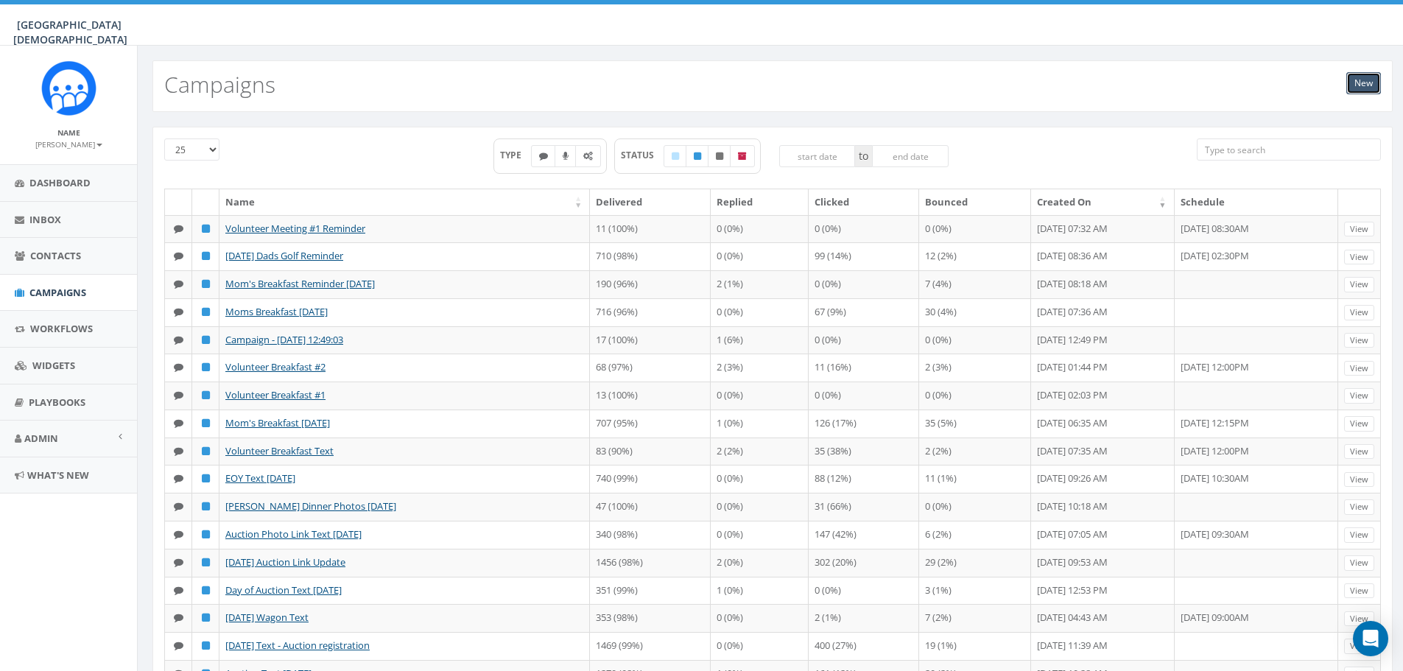
click at [1375, 88] on link "New" at bounding box center [1364, 83] width 35 height 22
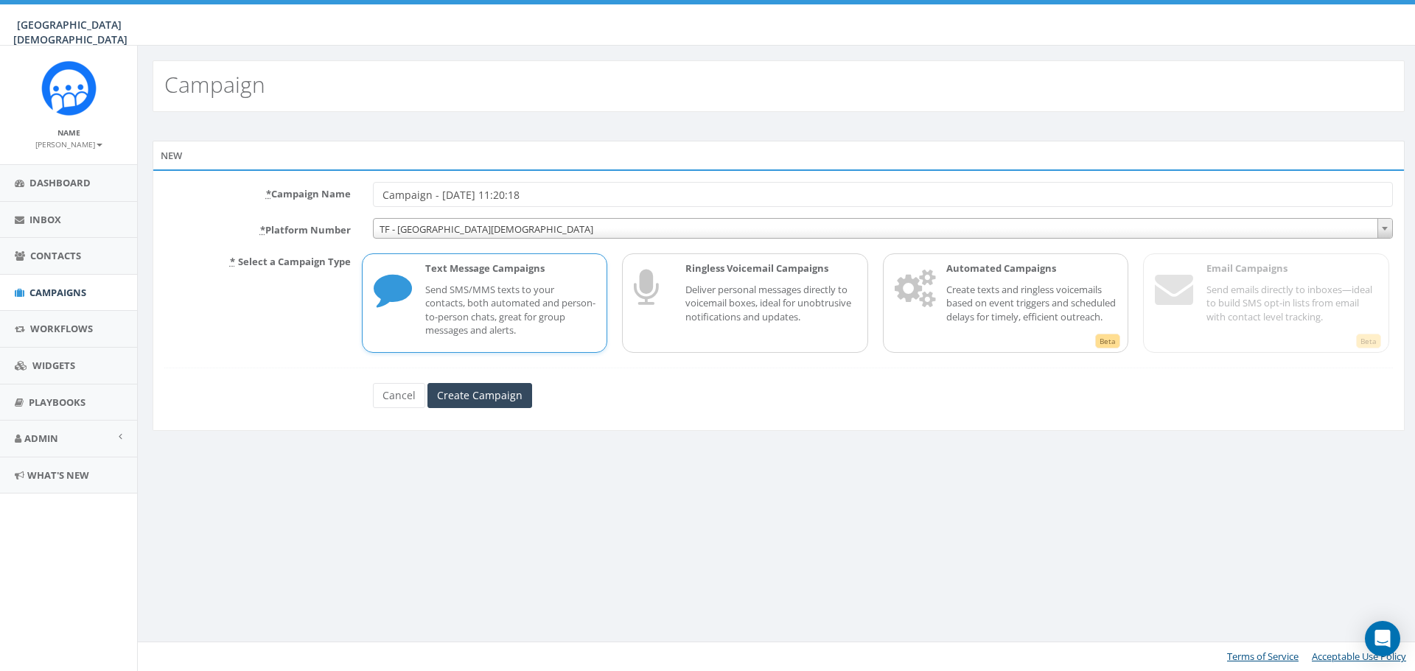
click at [587, 192] on input "Campaign - 09/26/2025, 11:20:18" at bounding box center [883, 194] width 1020 height 25
drag, startPoint x: 503, startPoint y: 206, endPoint x: 346, endPoint y: 211, distance: 157.0
click at [346, 211] on form "* Campaign Name Campaign - 09/26/2025, 11:20:18 * Platform Number TF - Linfield…" at bounding box center [778, 295] width 1228 height 226
type input "Save this Number Test"
click at [497, 404] on input "Create Campaign" at bounding box center [479, 395] width 105 height 25
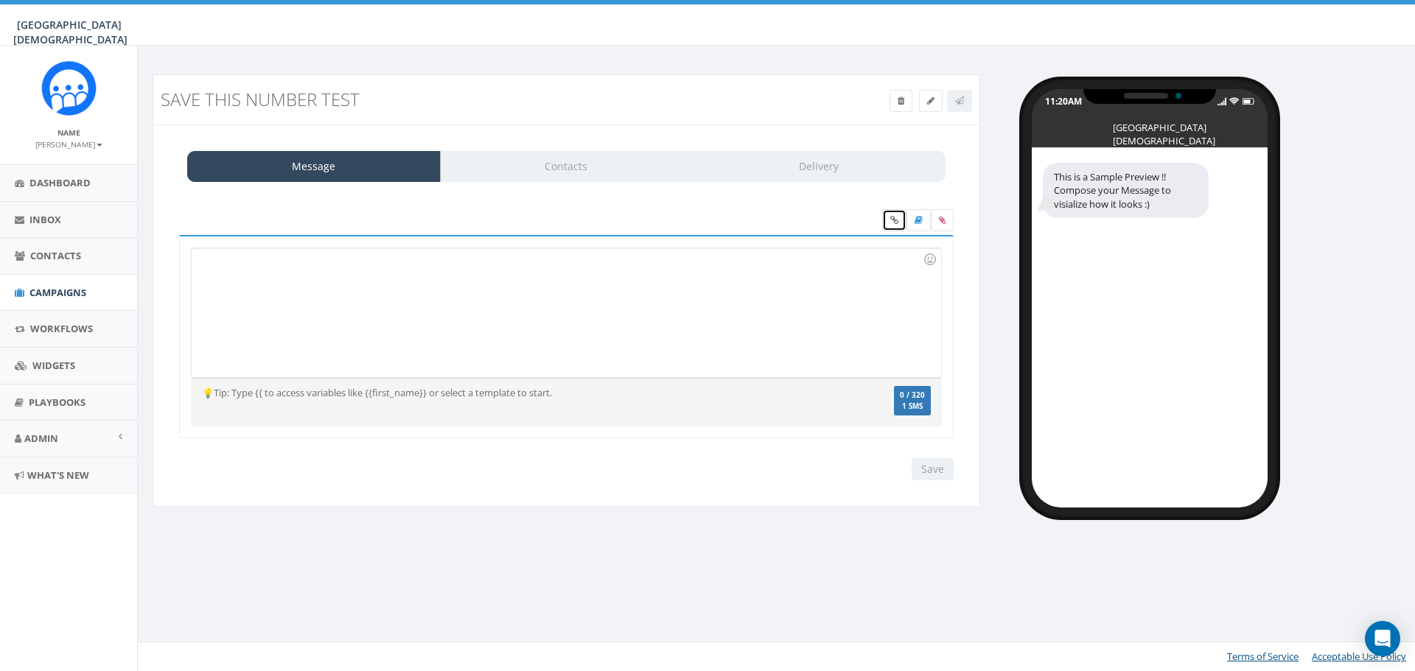
click at [896, 225] on link at bounding box center [894, 220] width 24 height 22
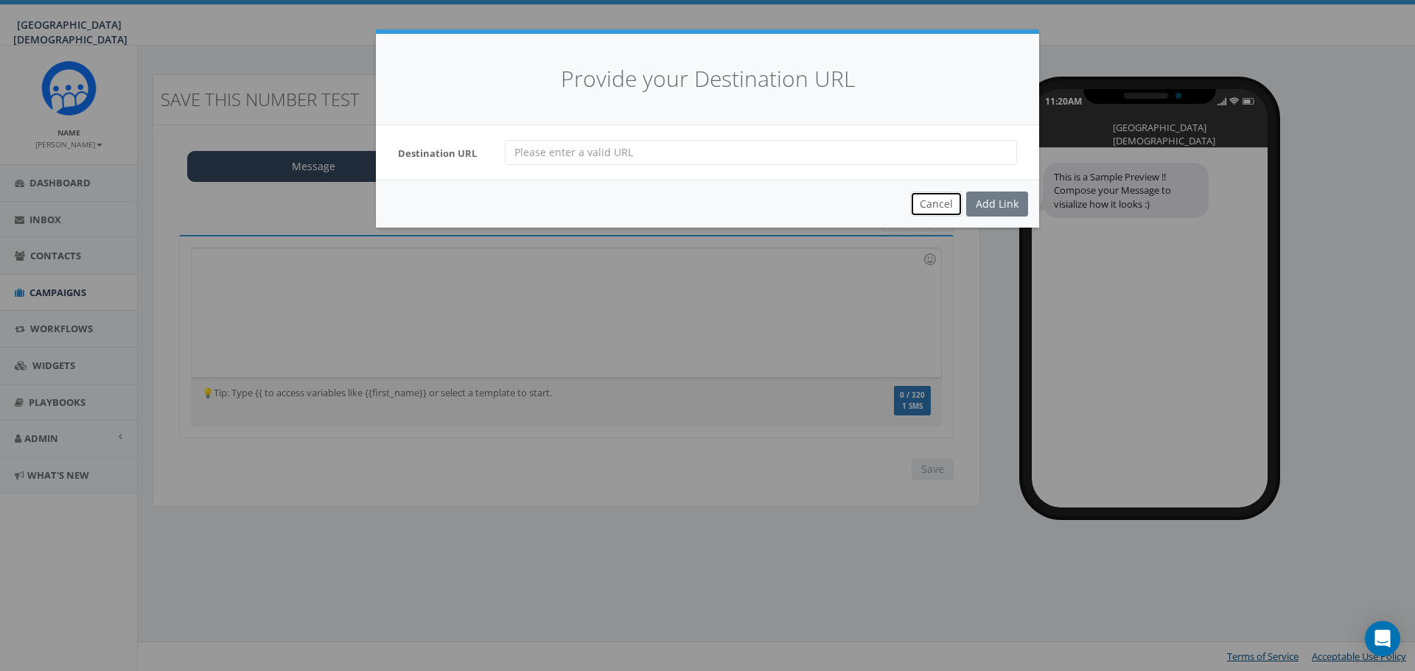
click at [941, 207] on button "Cancel" at bounding box center [936, 204] width 52 height 25
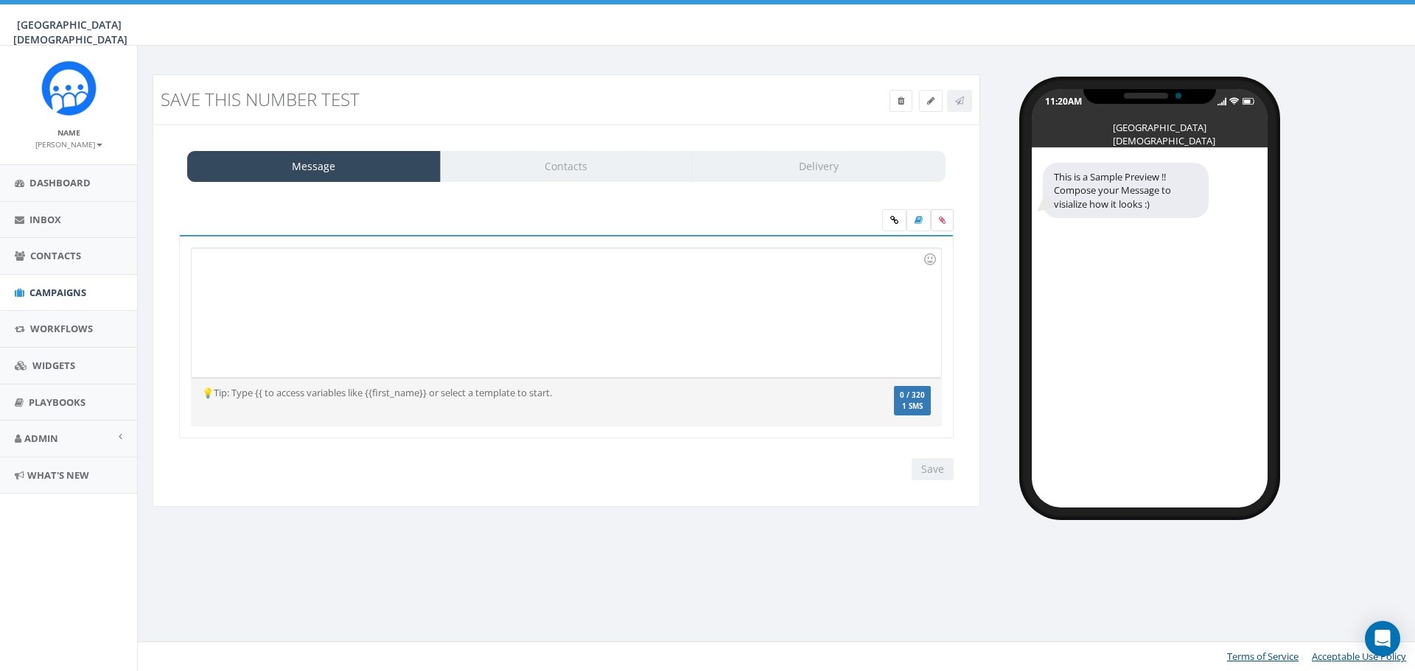
click at [945, 220] on icon at bounding box center [942, 220] width 7 height 9
click at [0, 0] on input "file" at bounding box center [0, 0] width 0 height 0
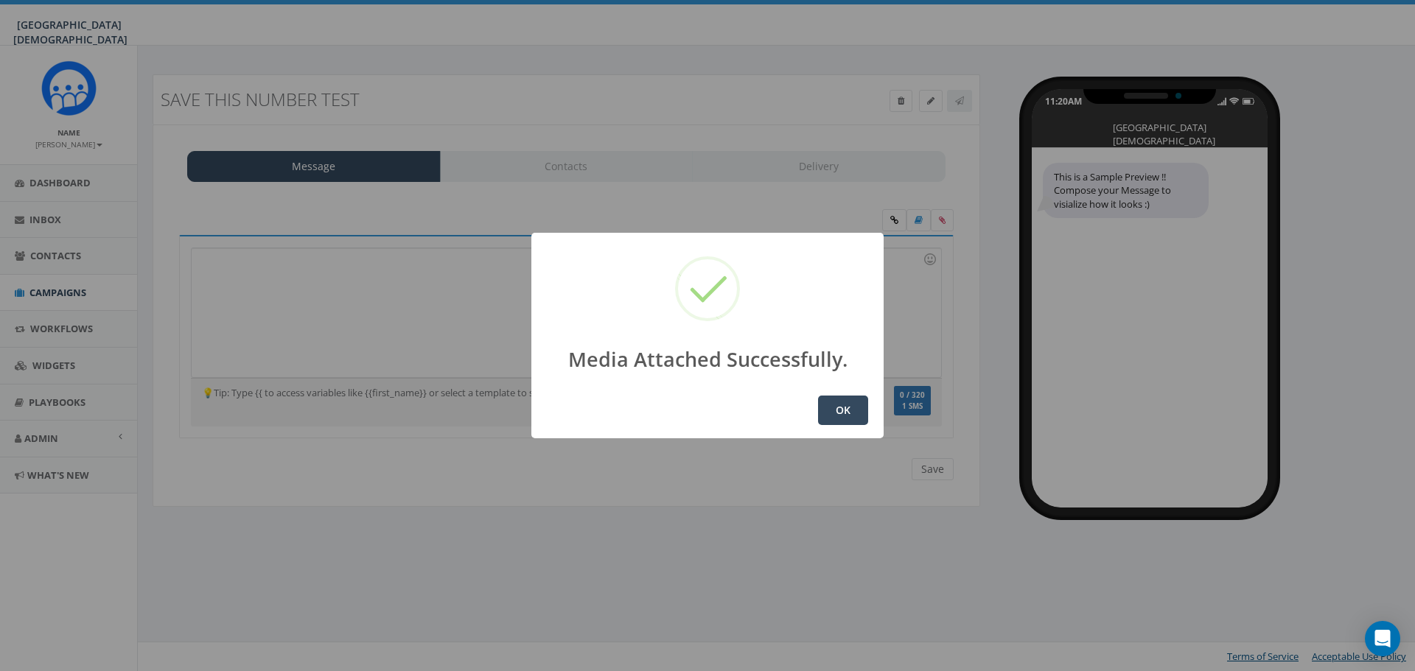
click at [847, 413] on button "OK" at bounding box center [843, 410] width 50 height 29
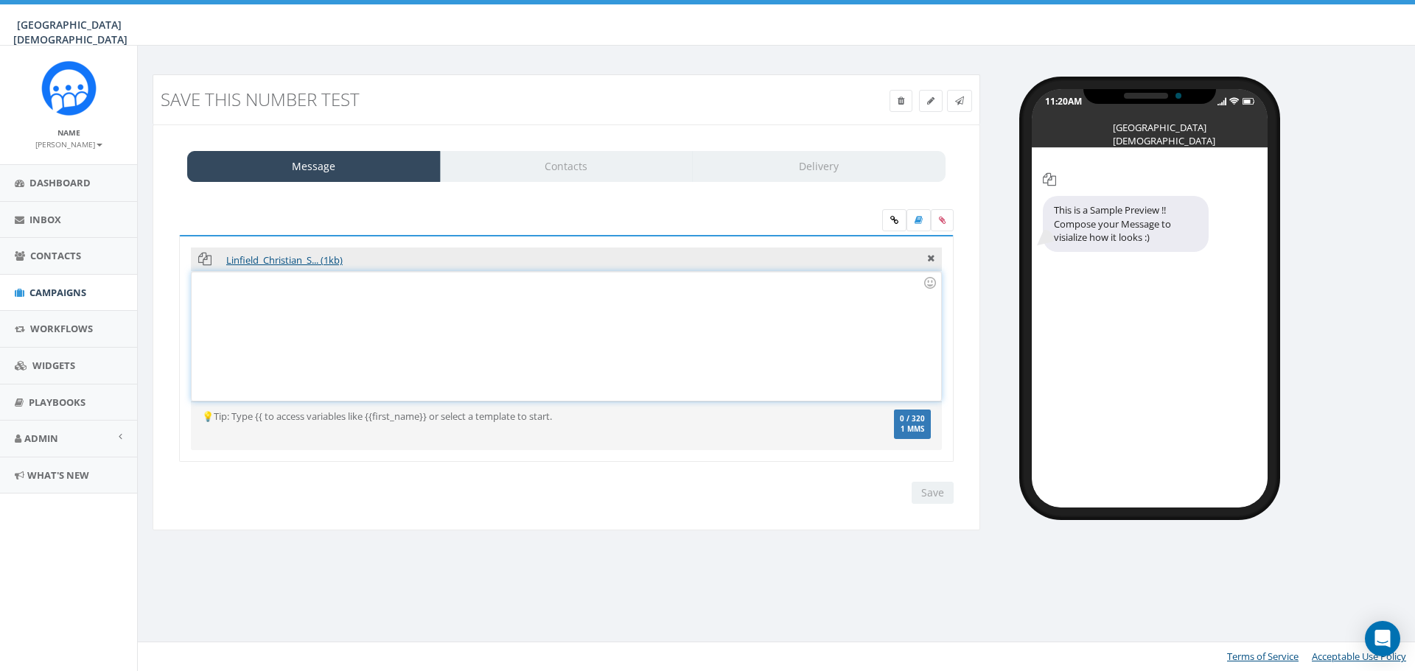
click at [525, 331] on div at bounding box center [566, 336] width 749 height 129
click at [933, 490] on input "Save" at bounding box center [932, 493] width 42 height 22
click at [962, 105] on span at bounding box center [959, 100] width 9 height 13
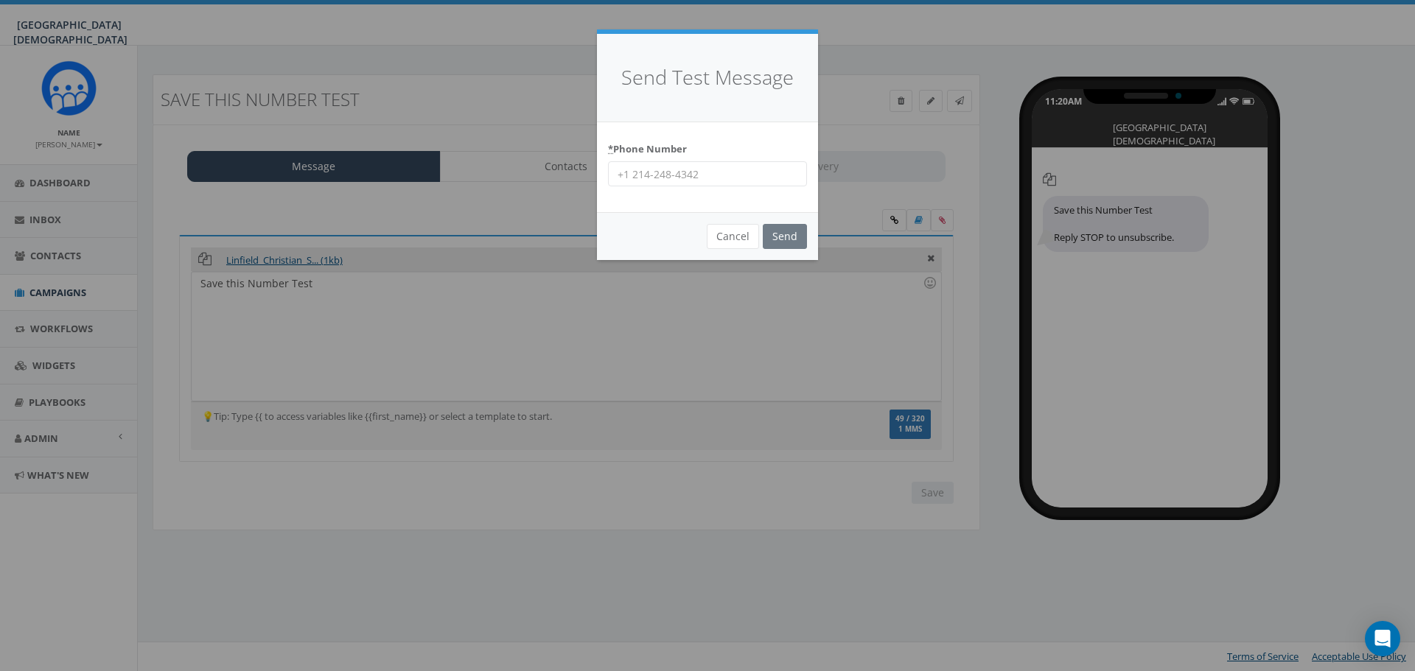
click at [698, 180] on input "* Phone Number" at bounding box center [707, 173] width 199 height 25
type input "9515019247"
click at [775, 236] on input "Send" at bounding box center [785, 236] width 44 height 25
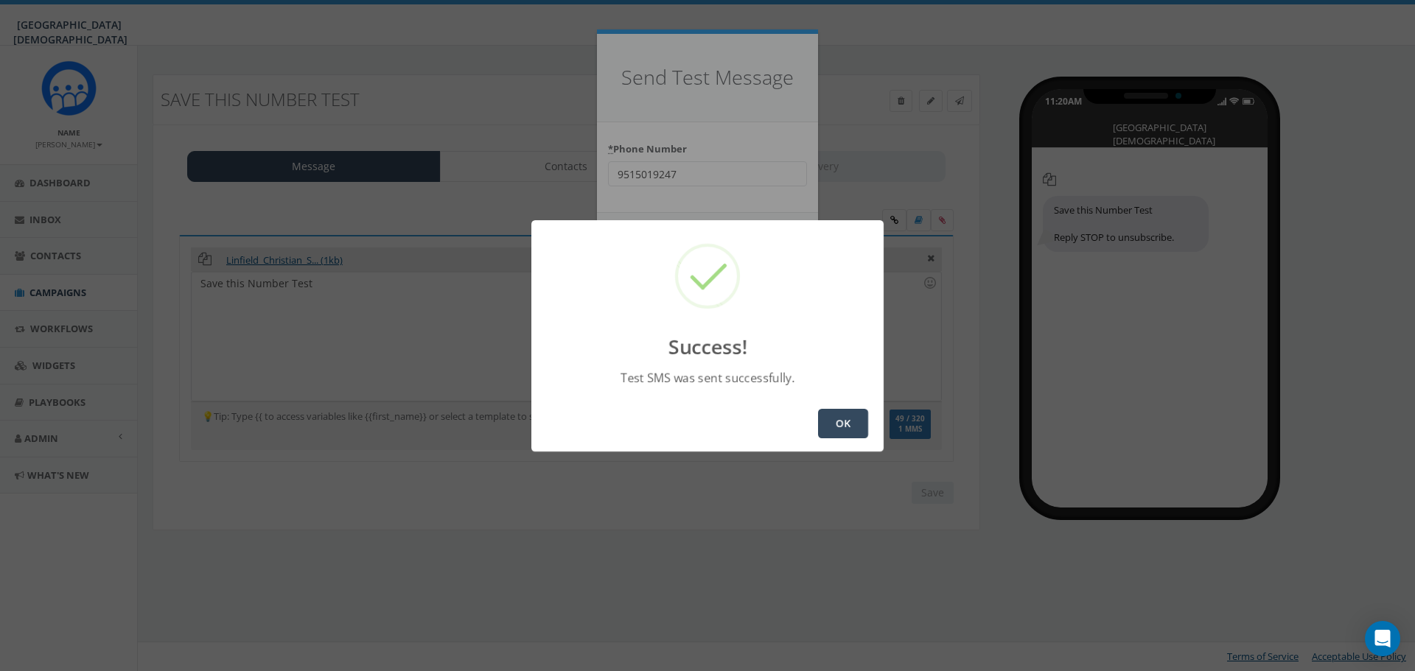
click at [844, 424] on button "OK" at bounding box center [843, 423] width 50 height 29
